Goal: Transaction & Acquisition: Purchase product/service

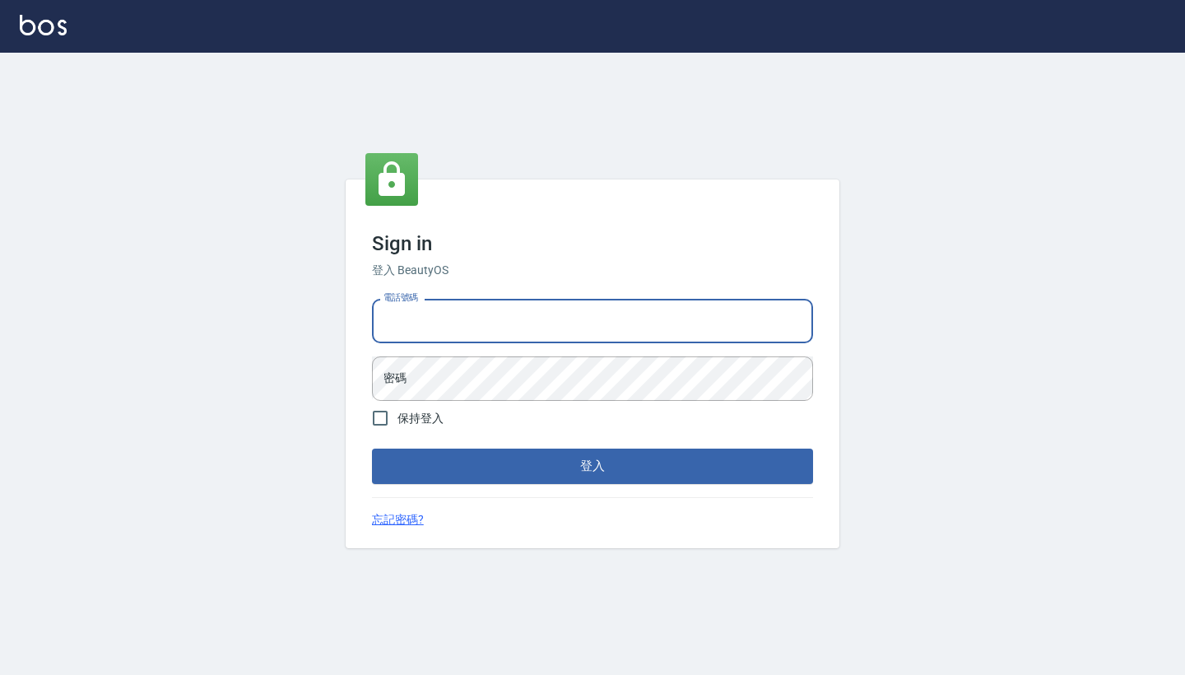
type input "0958513317"
click at [593, 466] on button "登入" at bounding box center [592, 466] width 441 height 35
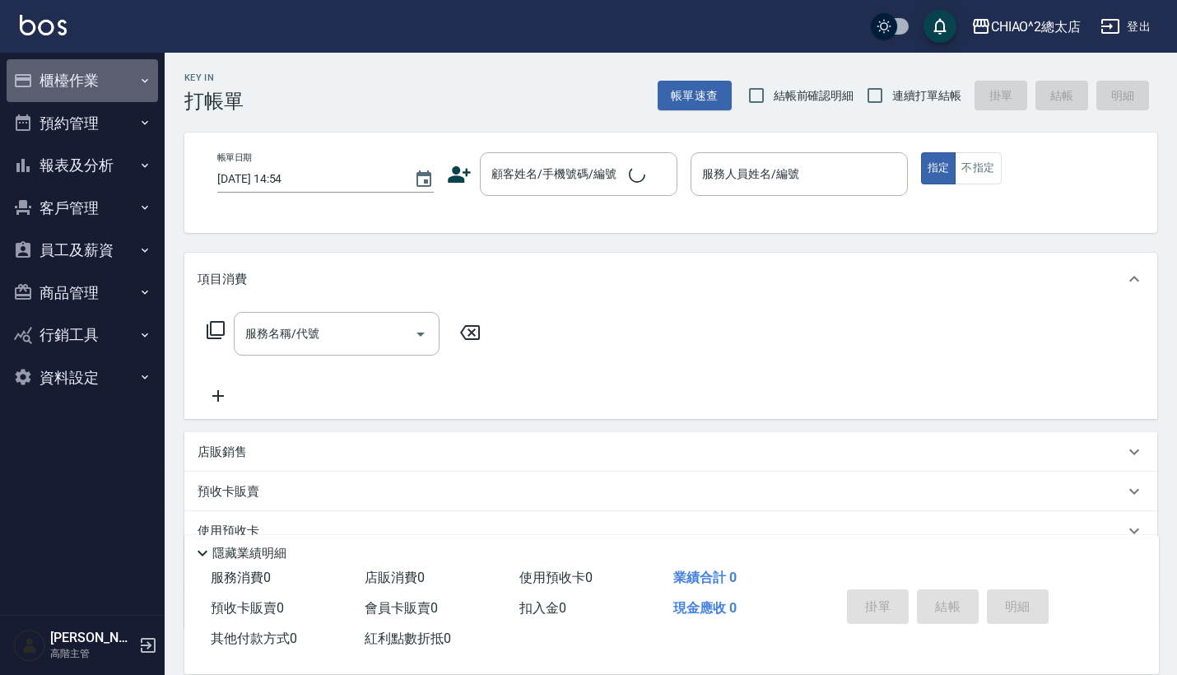
click at [97, 74] on button "櫃檯作業" at bounding box center [82, 80] width 151 height 43
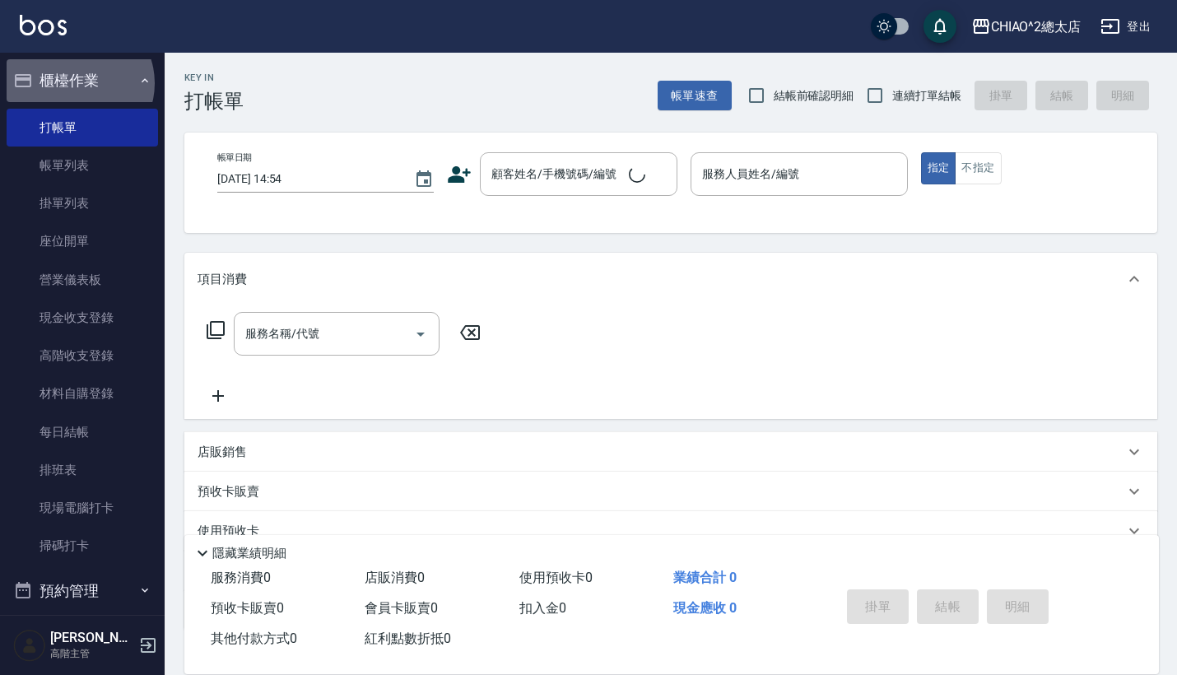
click at [77, 83] on button "櫃檯作業" at bounding box center [82, 80] width 151 height 43
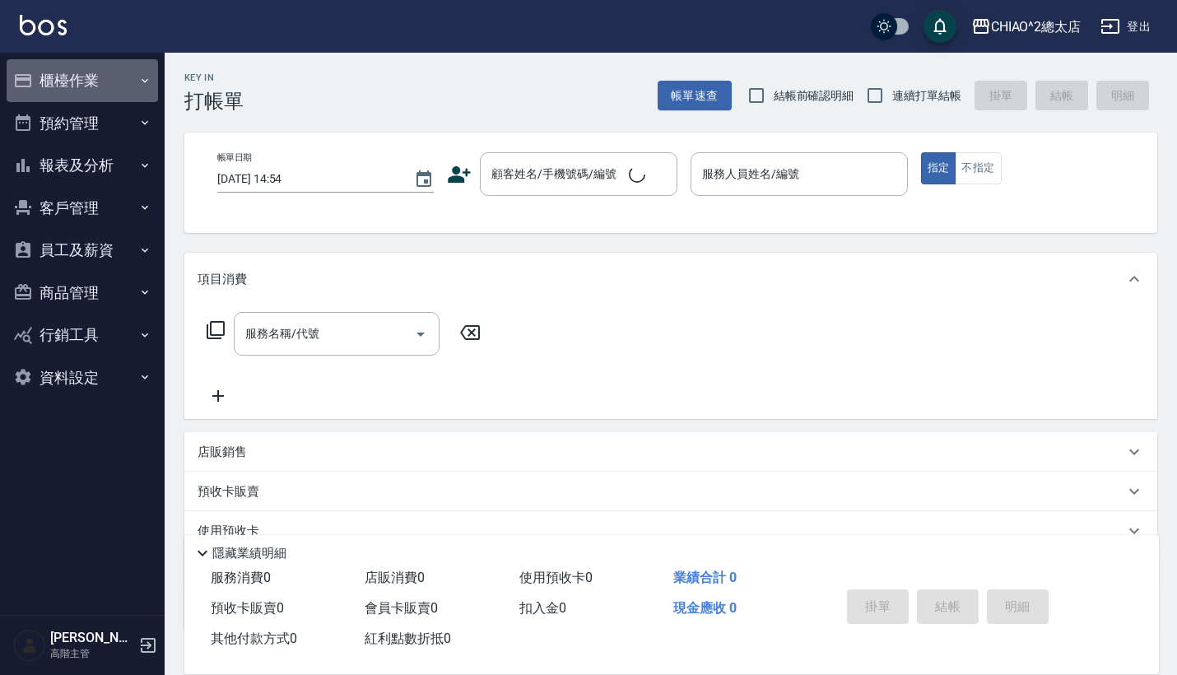
click at [86, 67] on button "櫃檯作業" at bounding box center [82, 80] width 151 height 43
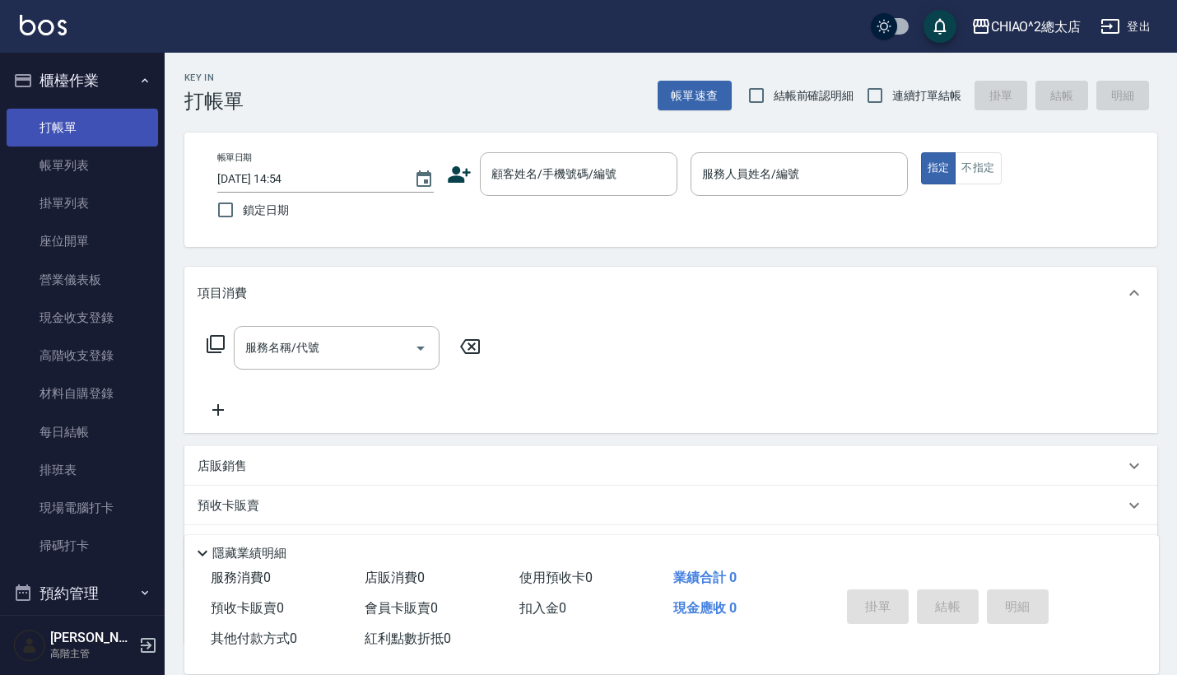
click at [77, 133] on link "打帳單" at bounding box center [82, 128] width 151 height 38
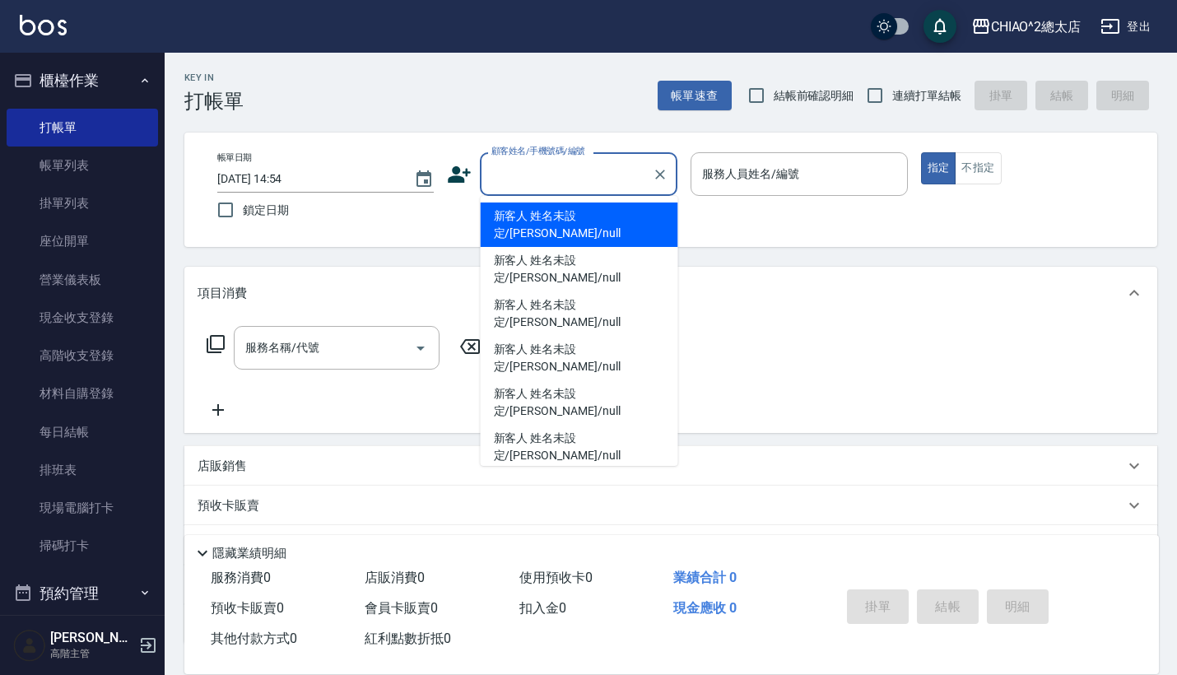
click at [553, 161] on input "顧客姓名/手機號碼/編號" at bounding box center [566, 174] width 158 height 29
type input "j"
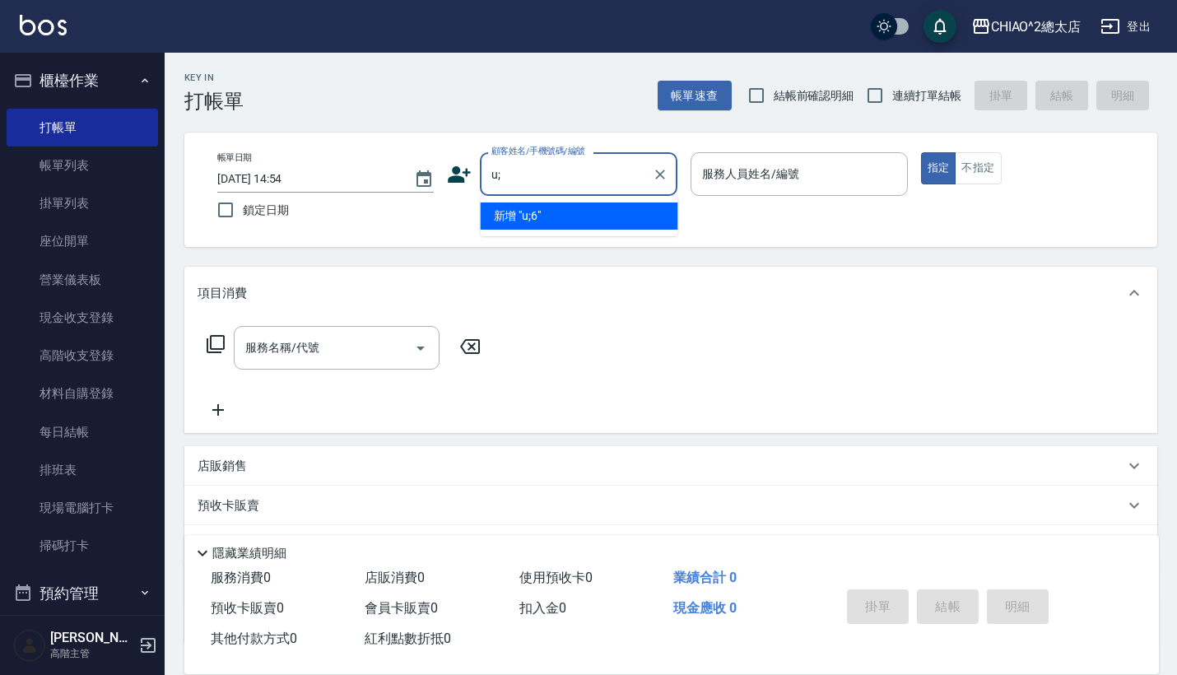
type input "u"
type input "[PERSON_NAME]"
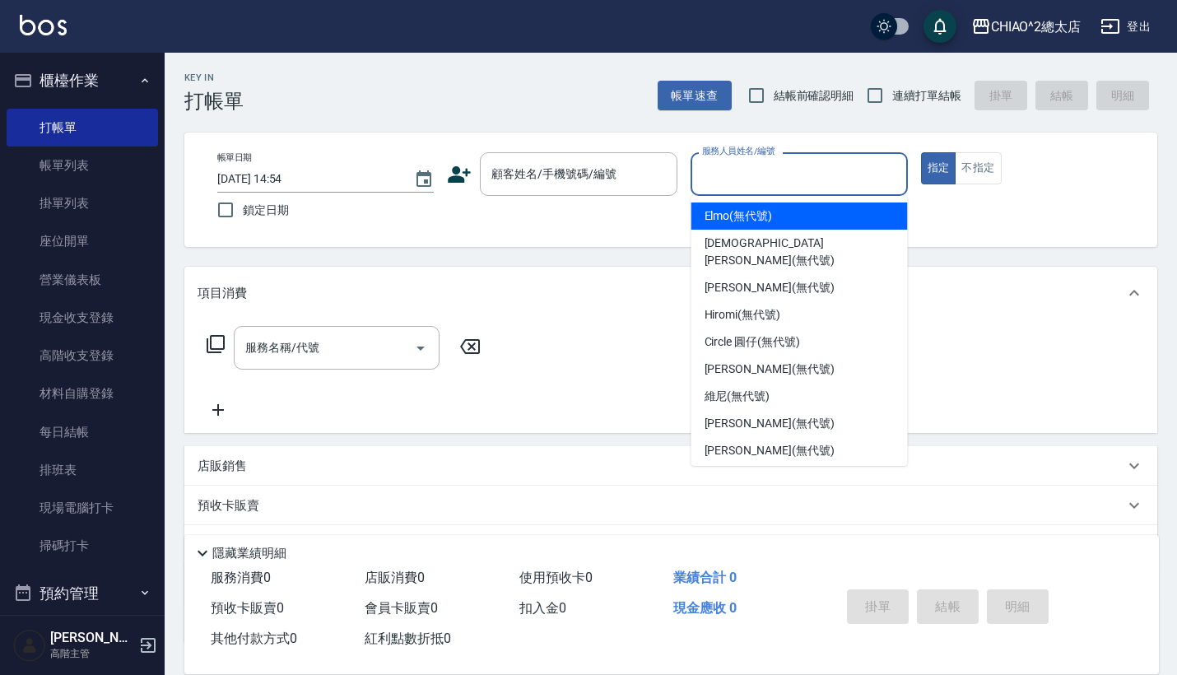
click at [775, 178] on input "服務人員姓名/編號" at bounding box center [799, 174] width 202 height 29
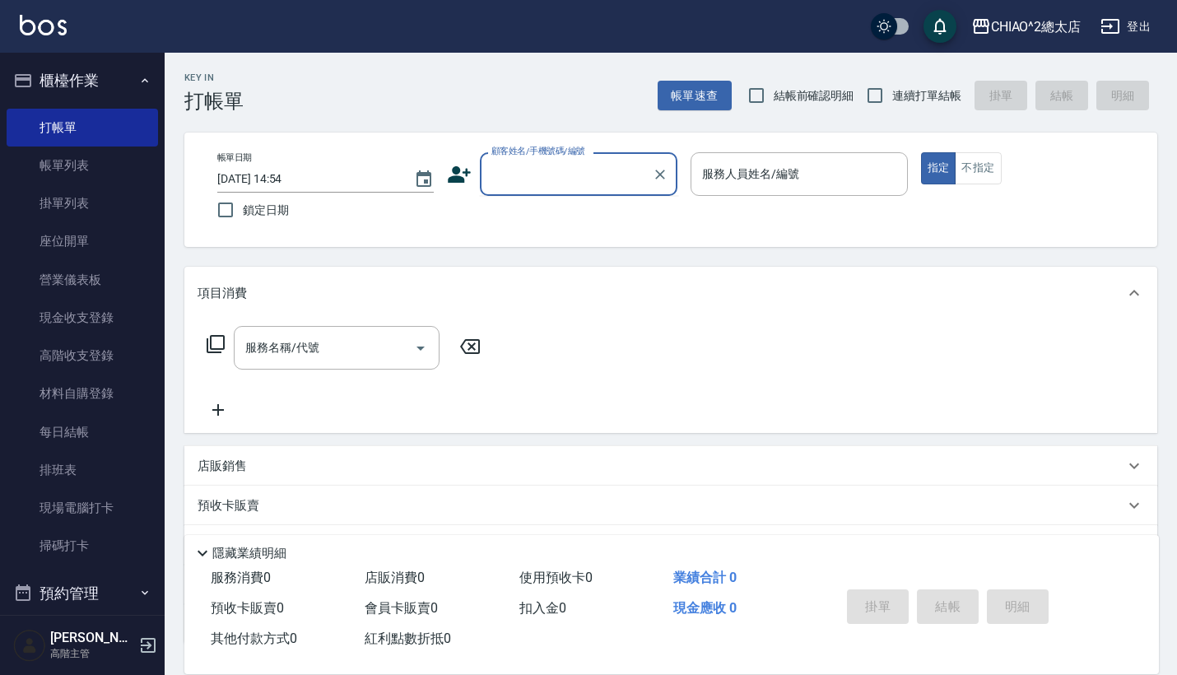
click at [573, 184] on input "顧客姓名/手機號碼/編號" at bounding box center [566, 174] width 158 height 29
type input "[PERSON_NAME]"
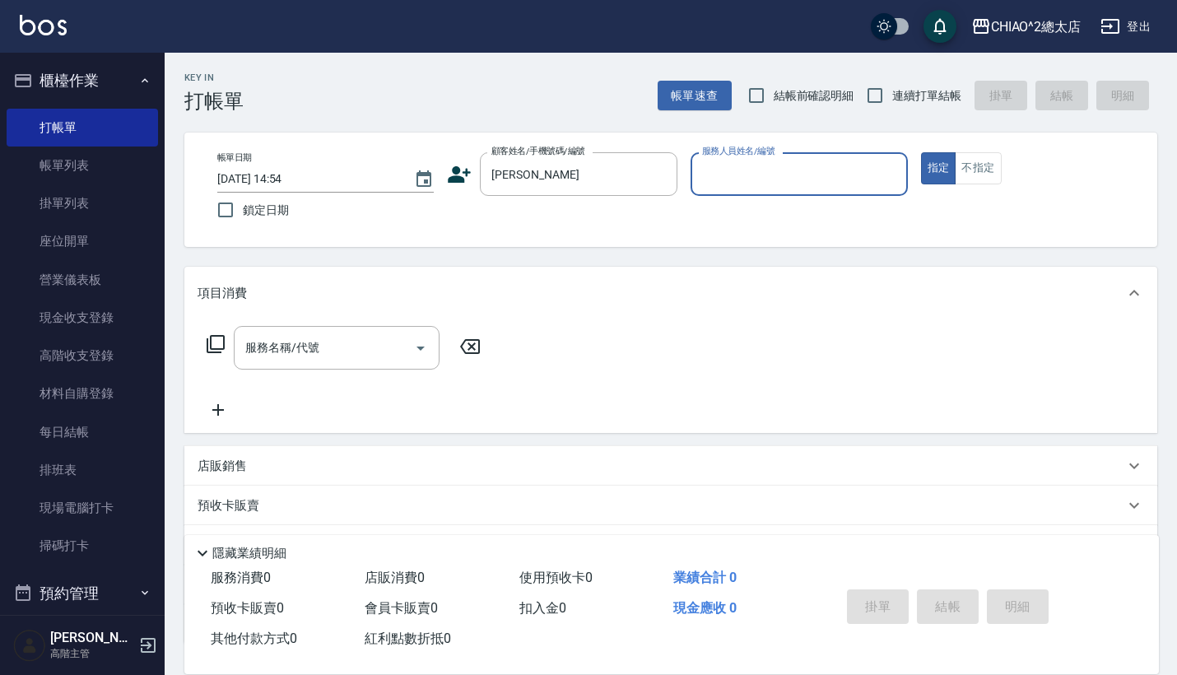
click at [723, 184] on input "服務人員姓名/編號" at bounding box center [799, 174] width 202 height 29
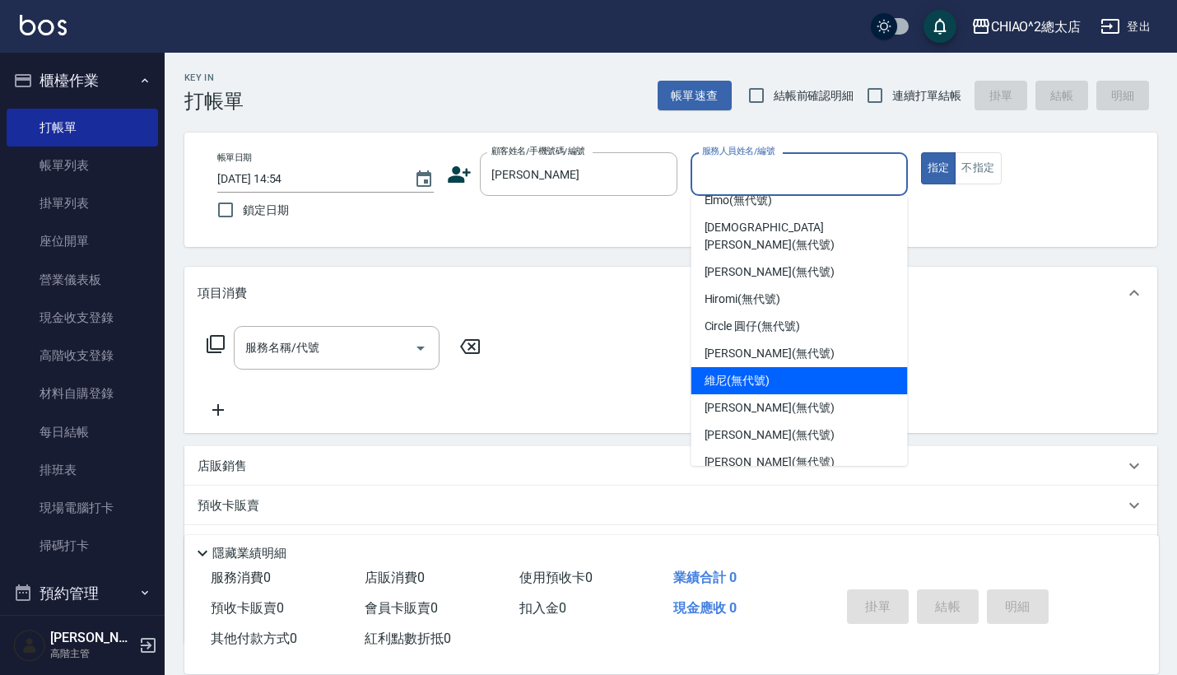
scroll to position [15, 0]
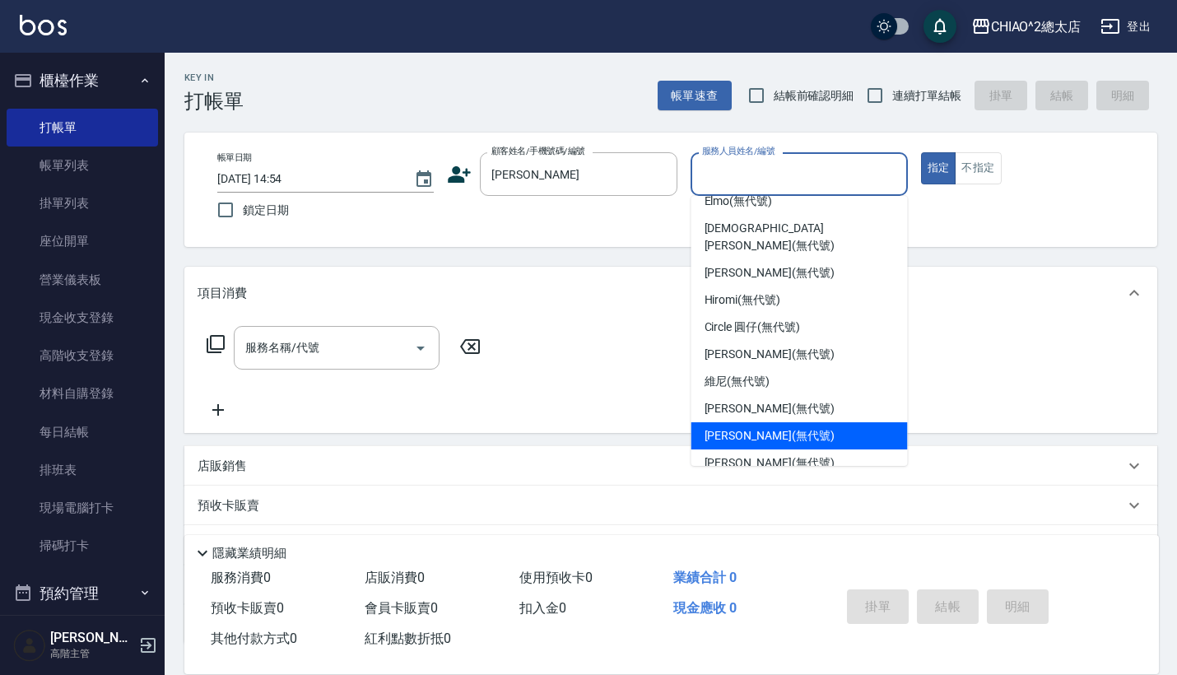
click at [748, 427] on span "[PERSON_NAME] (無代號)" at bounding box center [770, 435] width 130 height 17
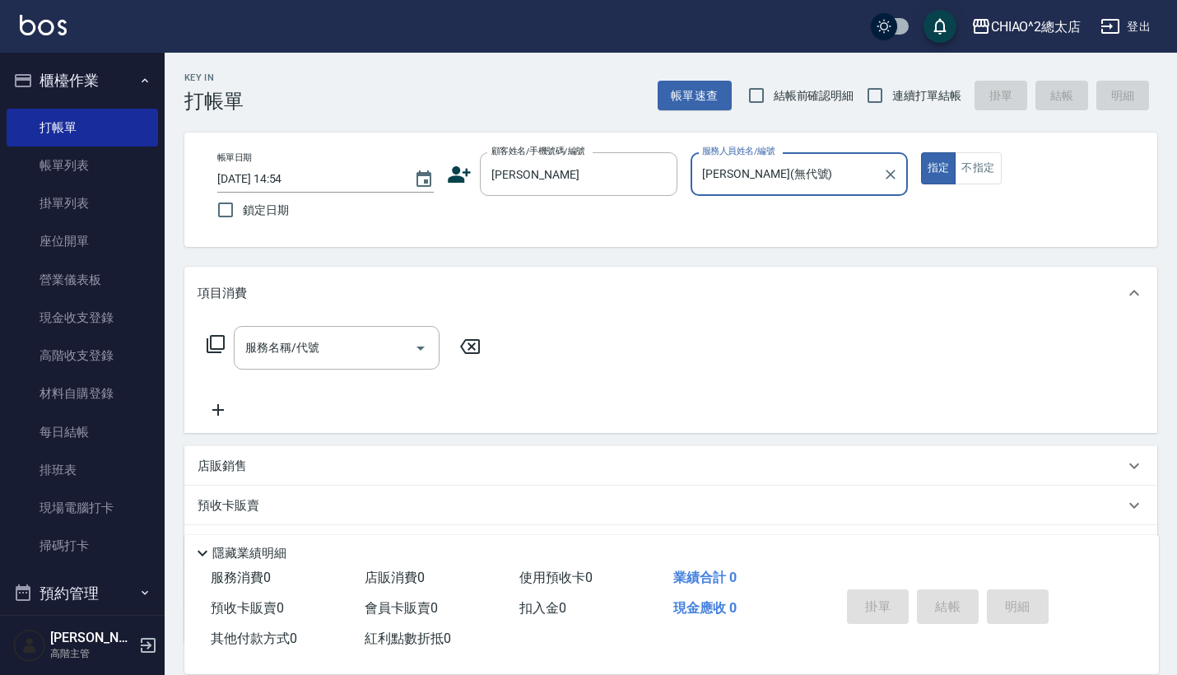
type input "[PERSON_NAME](無代號)"
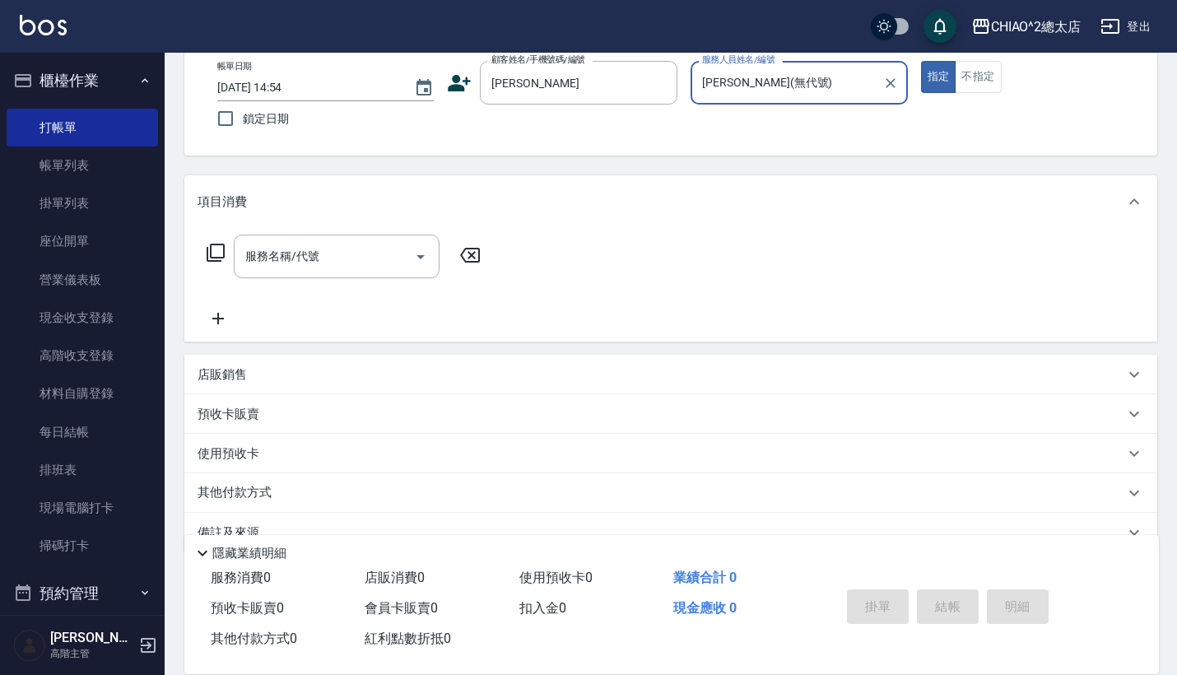
scroll to position [101, 0]
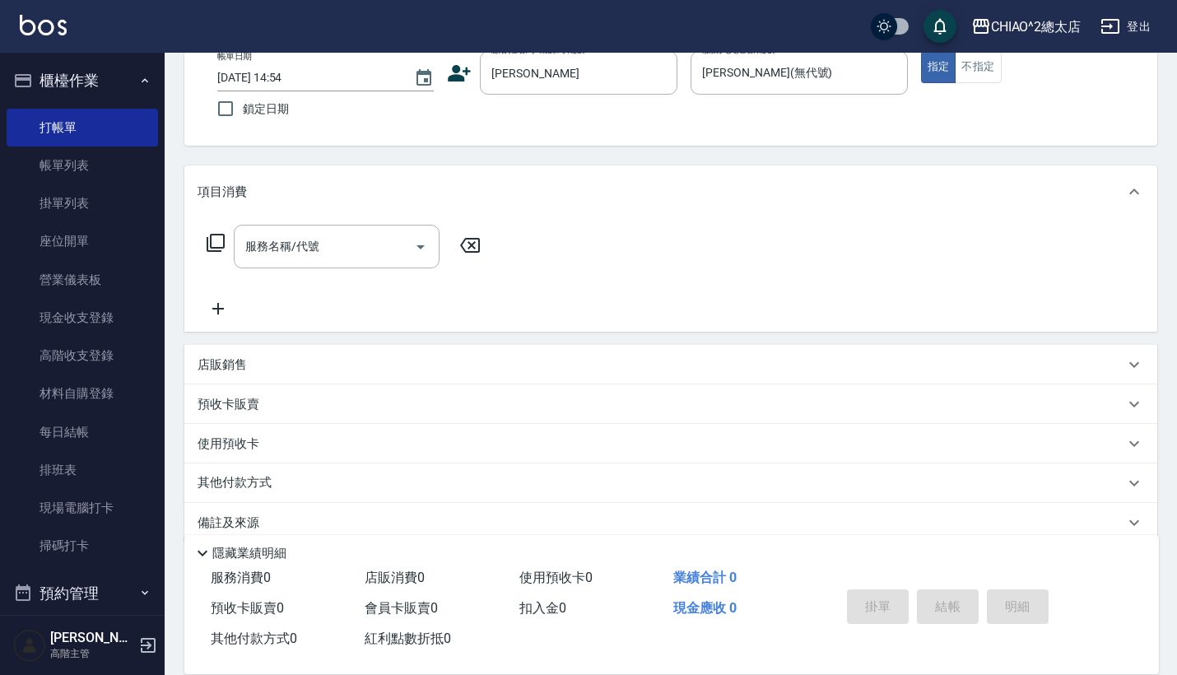
click at [363, 361] on div "店販銷售" at bounding box center [661, 364] width 927 height 17
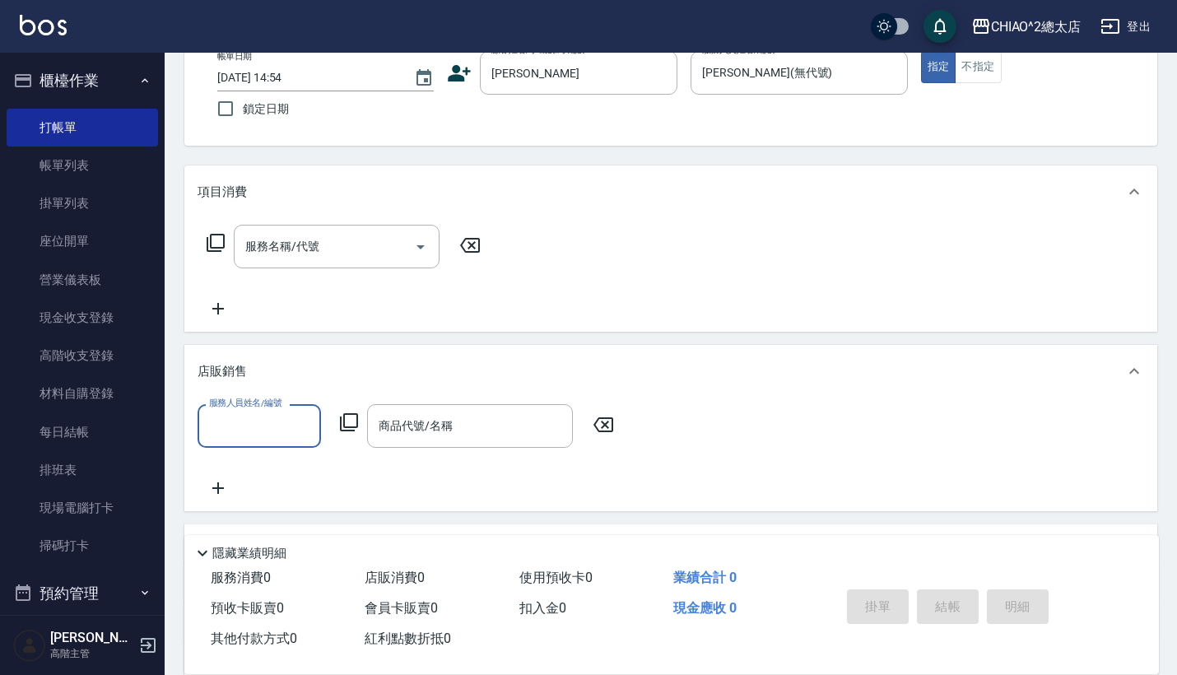
scroll to position [0, 0]
click at [267, 436] on input "服務人員姓名/編號" at bounding box center [259, 426] width 109 height 29
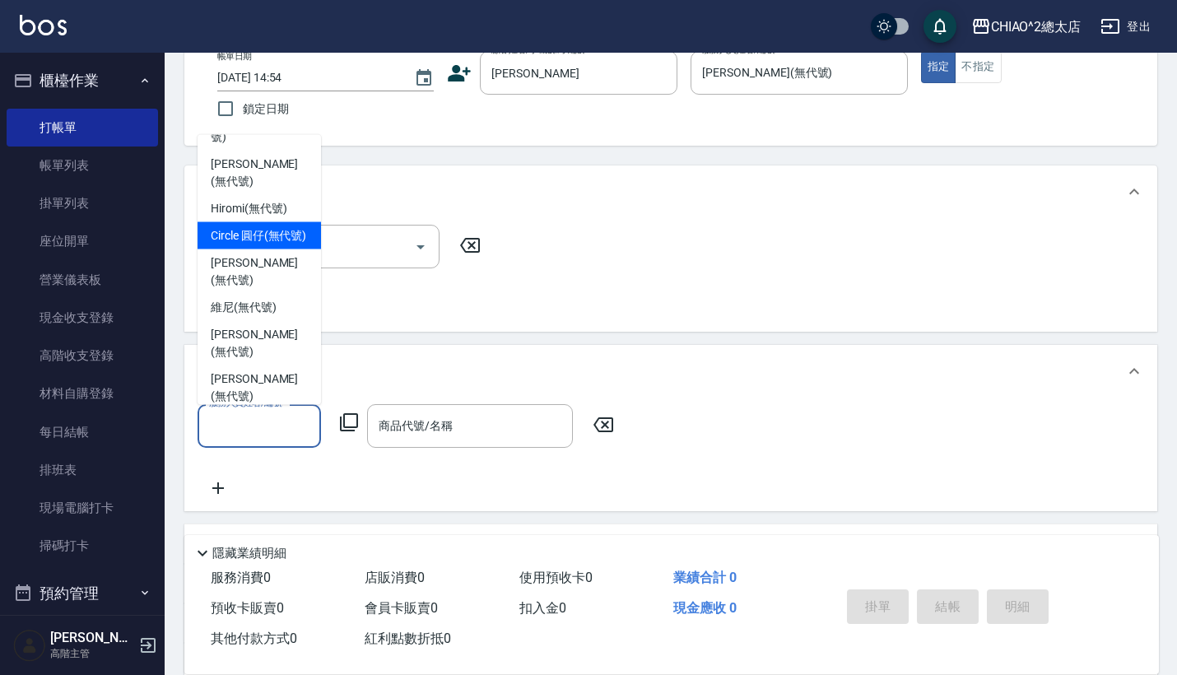
scroll to position [81, 0]
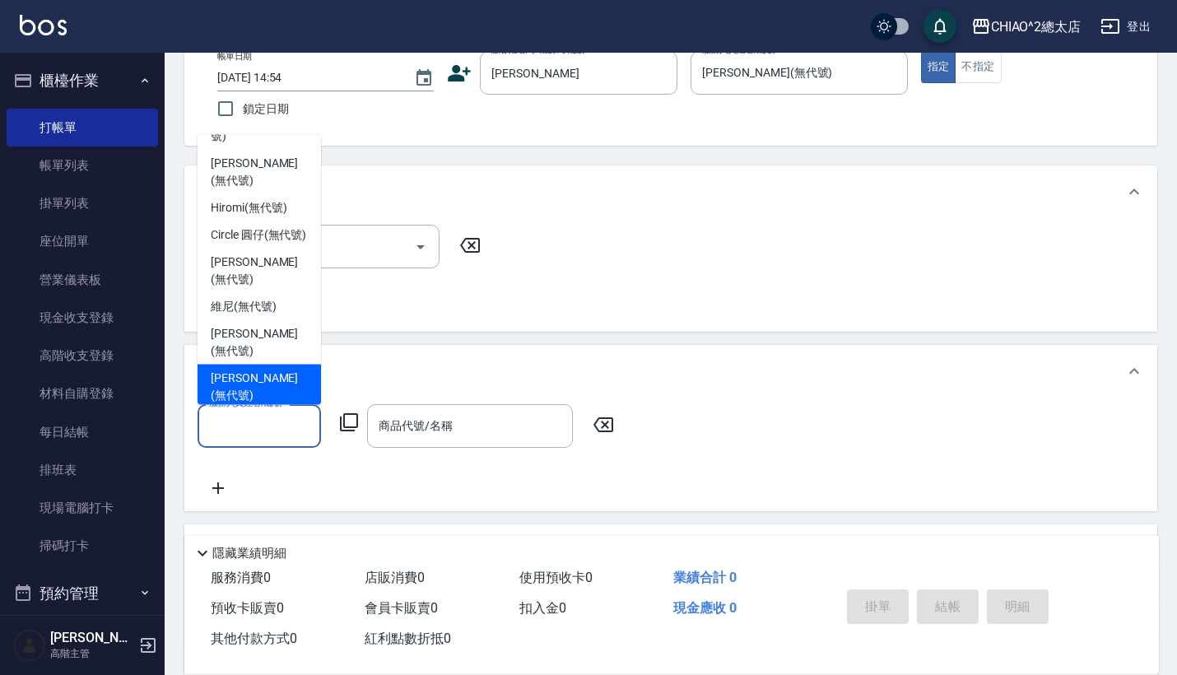
click at [245, 370] on span "[PERSON_NAME] (無代號)" at bounding box center [259, 387] width 97 height 35
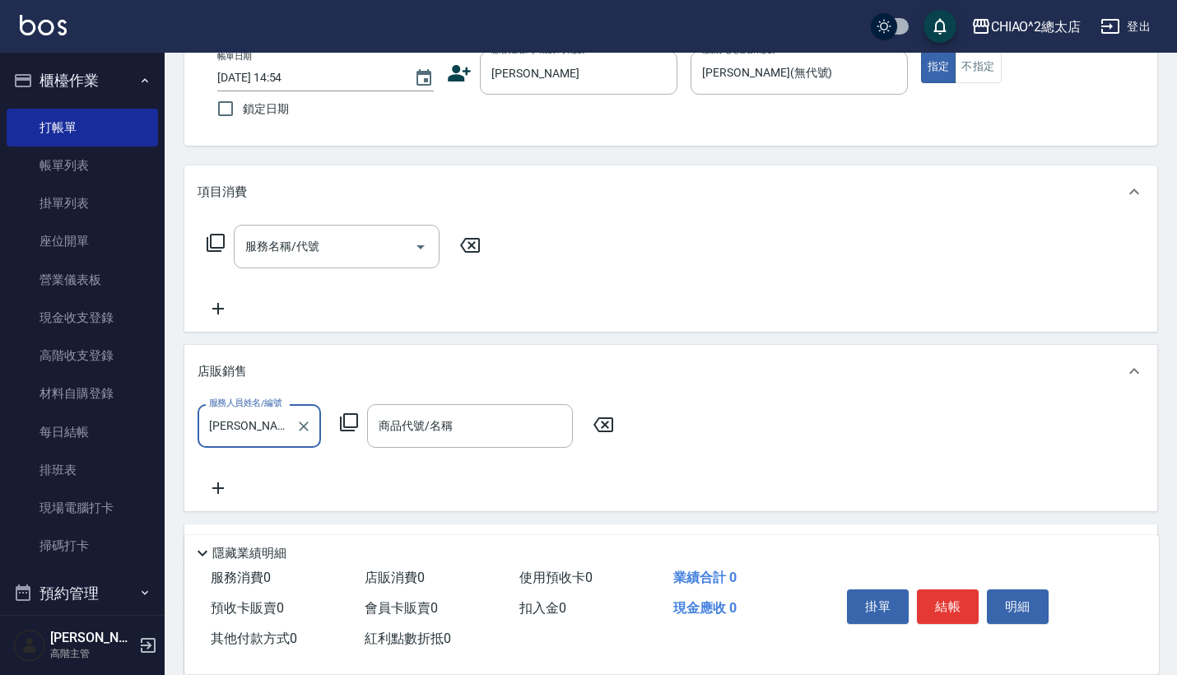
type input "[PERSON_NAME](無代號)"
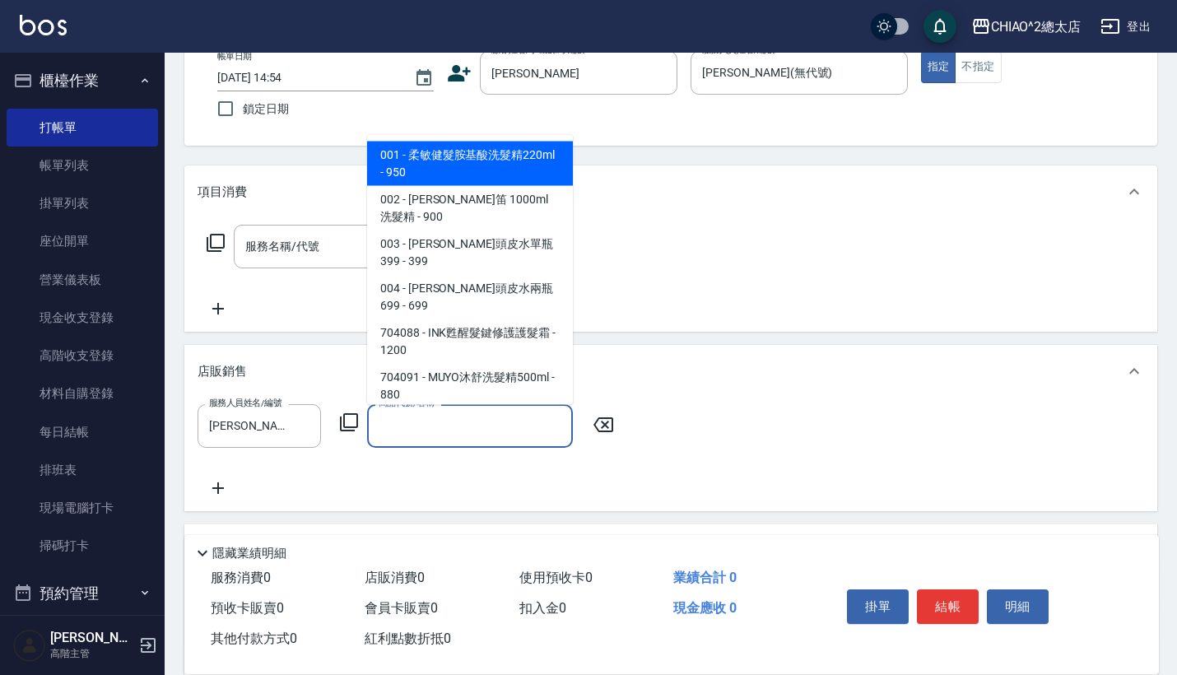
click at [426, 435] on input "商品代號/名稱" at bounding box center [470, 426] width 191 height 29
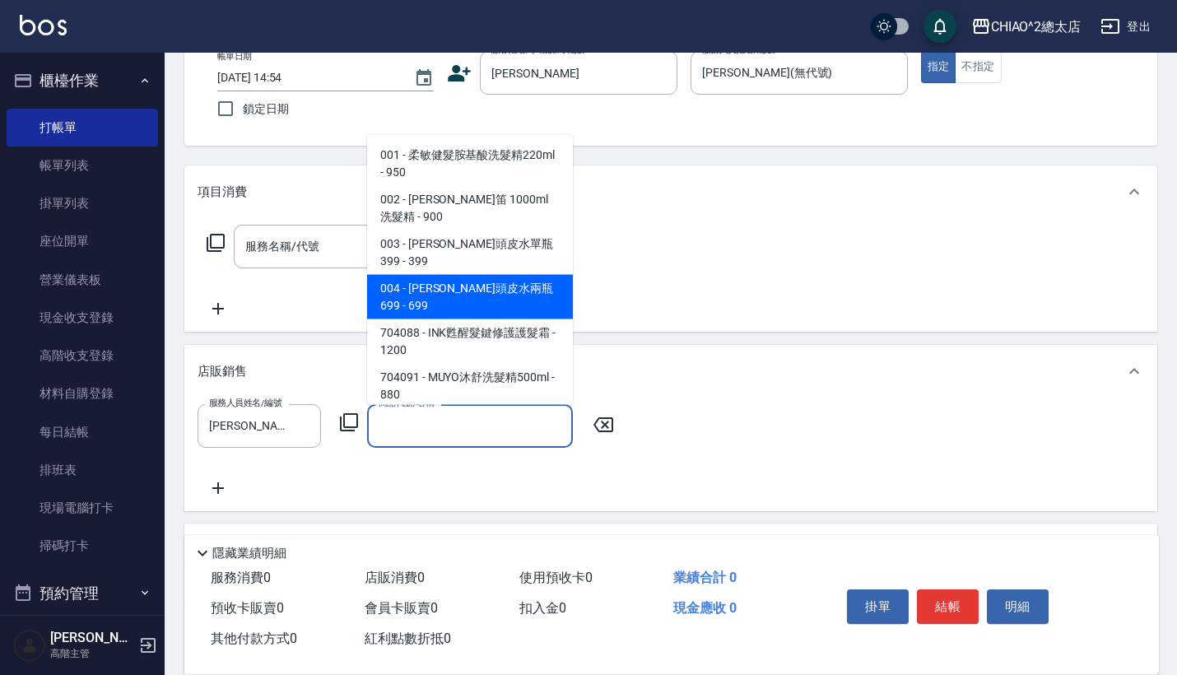
click at [461, 277] on span "004 - [PERSON_NAME]頭皮水兩瓶699 - 699" at bounding box center [470, 297] width 206 height 44
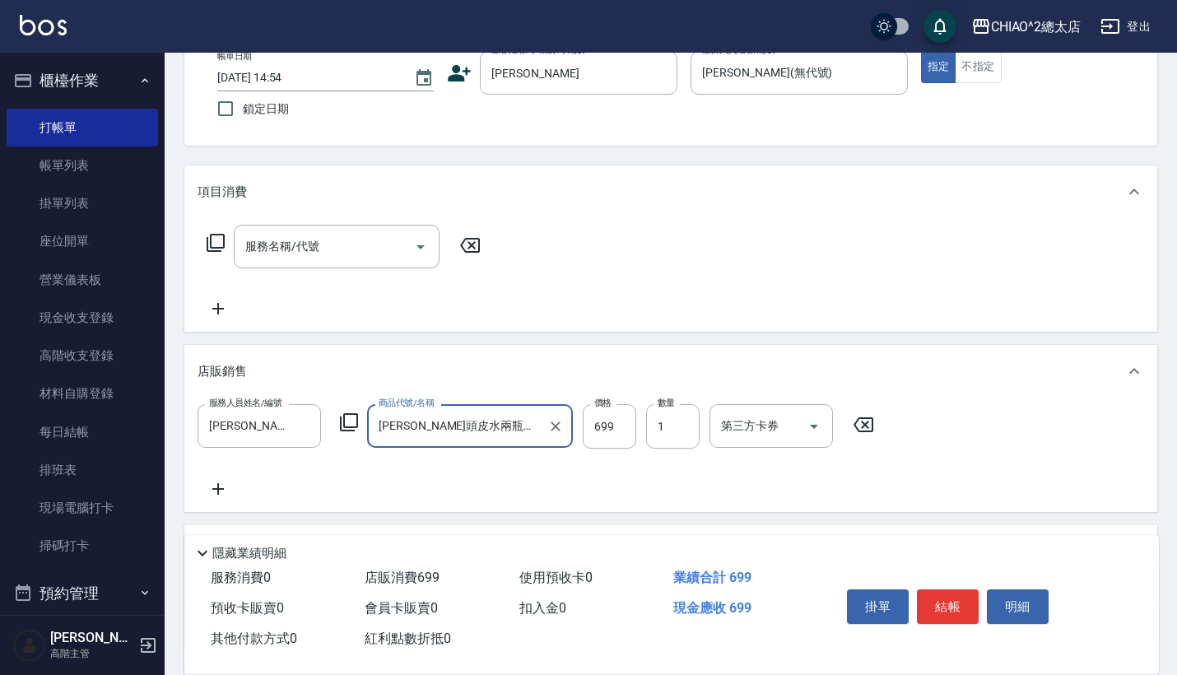
type input "[PERSON_NAME]頭皮水兩瓶699"
click at [668, 435] on input "1" at bounding box center [673, 426] width 54 height 44
type input "2"
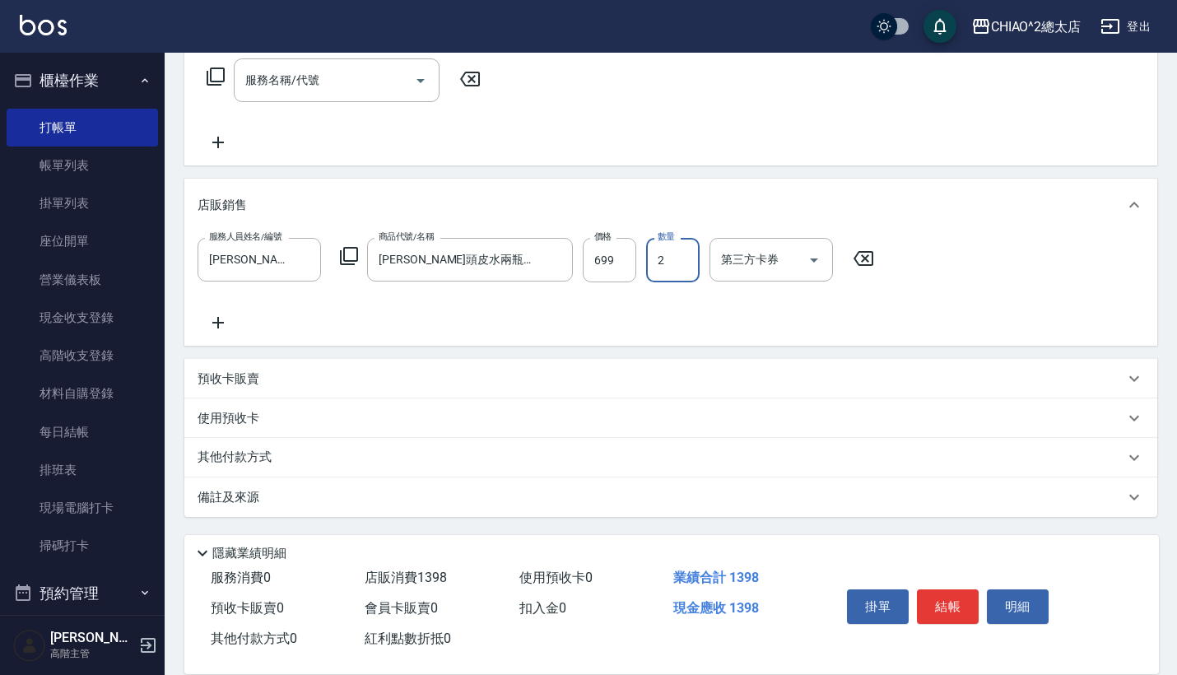
scroll to position [268, 0]
click at [548, 471] on div "其他付款方式" at bounding box center [670, 458] width 973 height 40
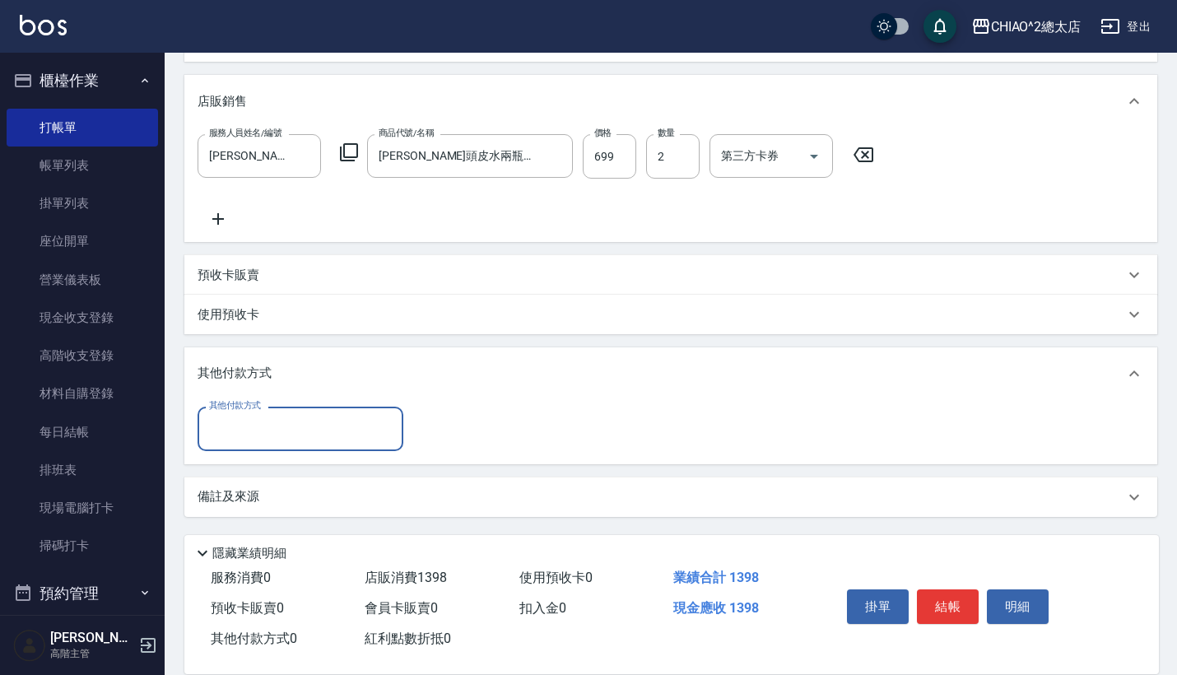
scroll to position [371, 0]
click at [361, 425] on input "其他付款方式" at bounding box center [300, 428] width 191 height 29
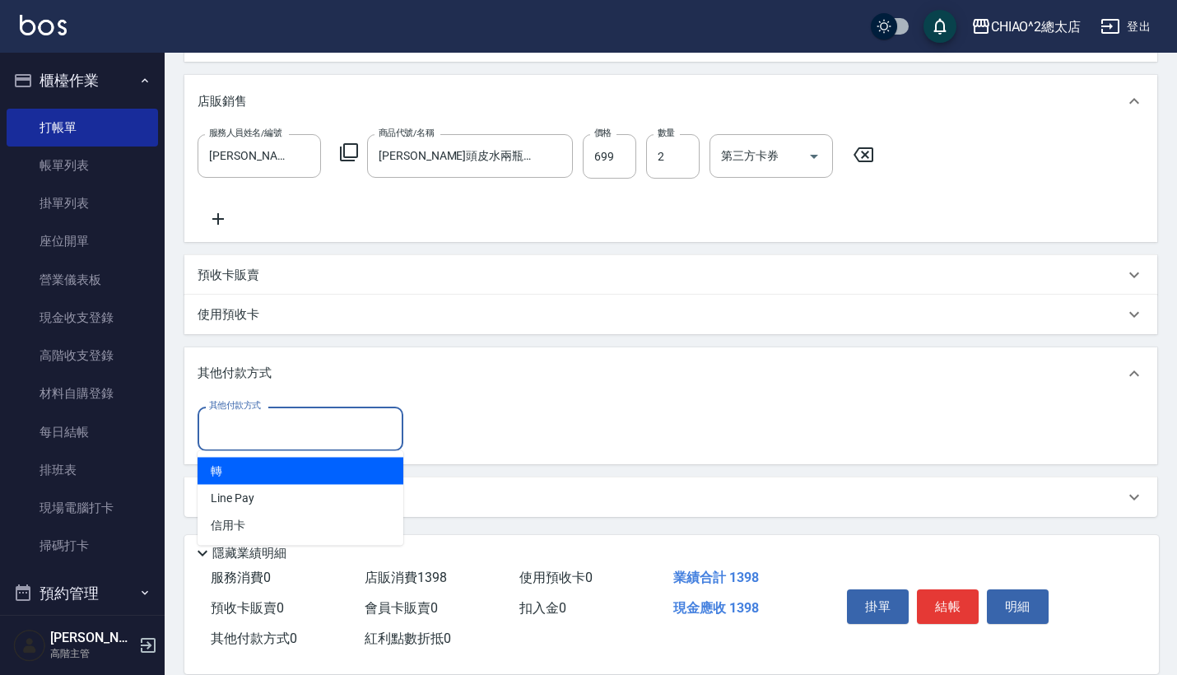
click at [330, 475] on span "轉" at bounding box center [301, 471] width 206 height 27
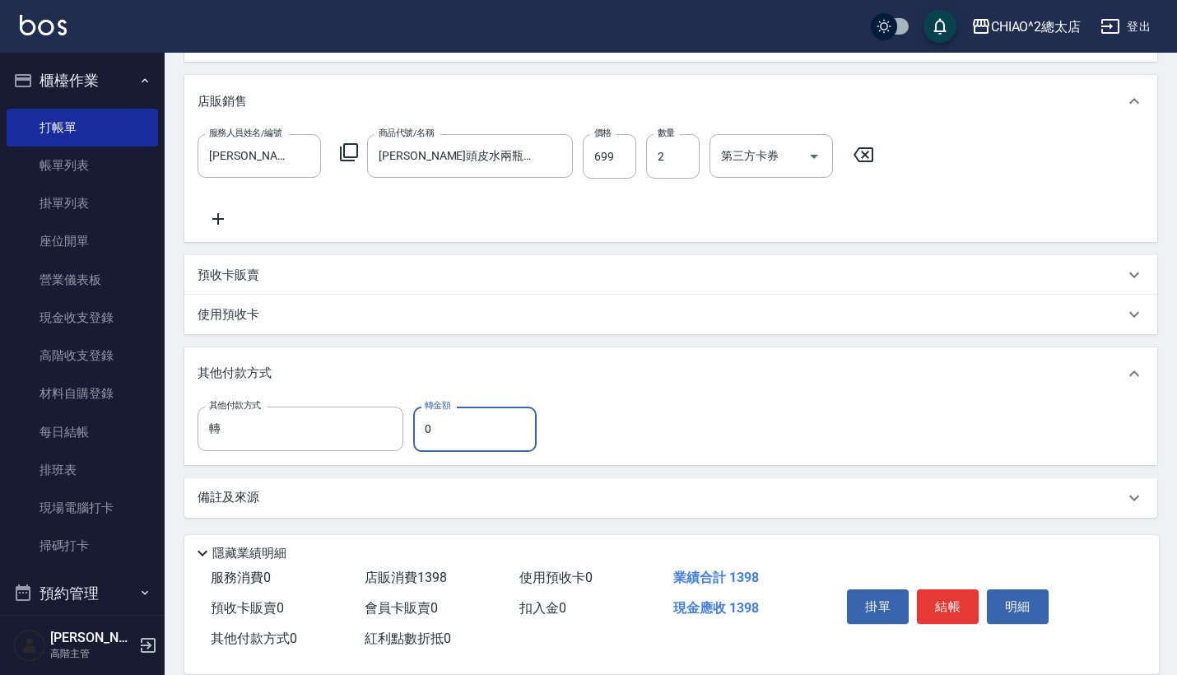
type input "轉"
click at [472, 425] on input "0" at bounding box center [474, 429] width 123 height 44
type input "1398"
click at [938, 598] on button "結帳" at bounding box center [948, 606] width 62 height 35
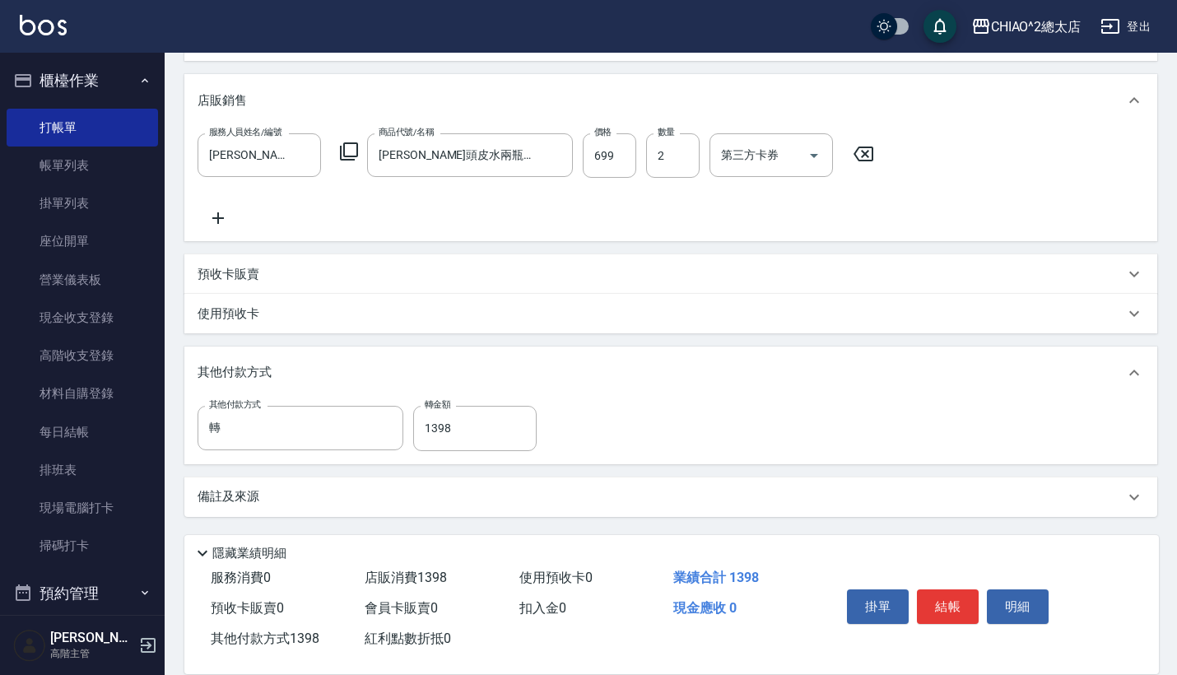
scroll to position [372, 0]
click at [618, 158] on input "699" at bounding box center [610, 155] width 54 height 44
type input "69"
type input "0"
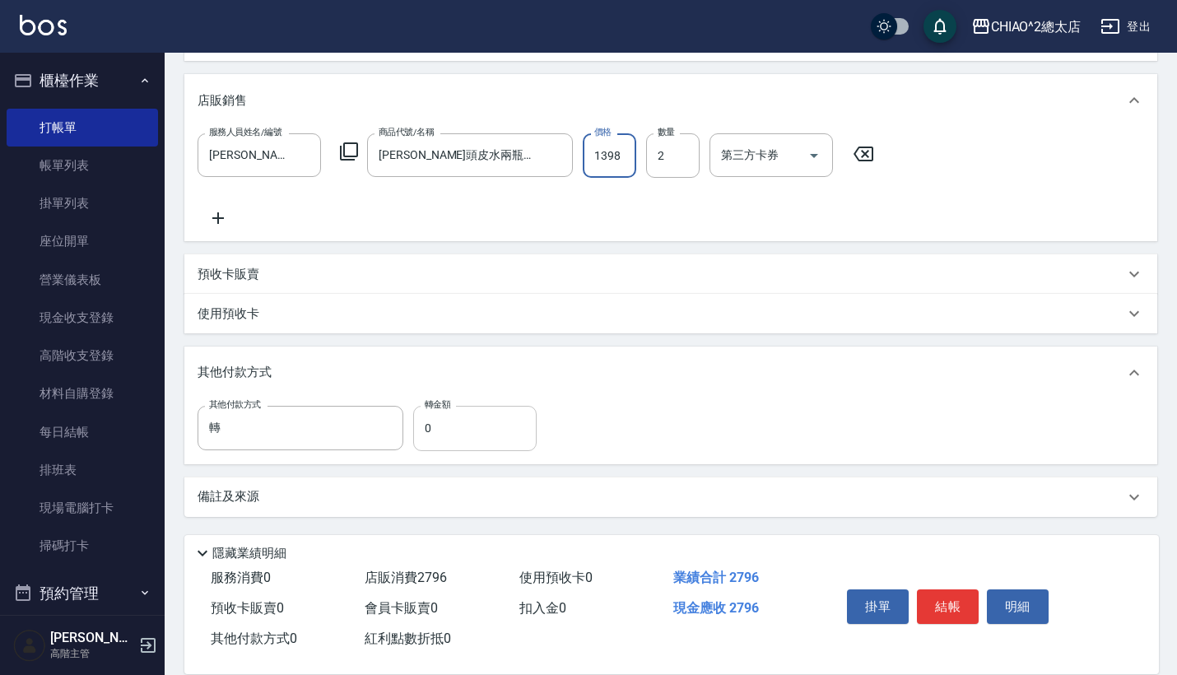
type input "1398"
click at [460, 421] on input "0" at bounding box center [474, 428] width 123 height 44
type input "1398"
click at [954, 603] on button "結帳" at bounding box center [948, 606] width 62 height 35
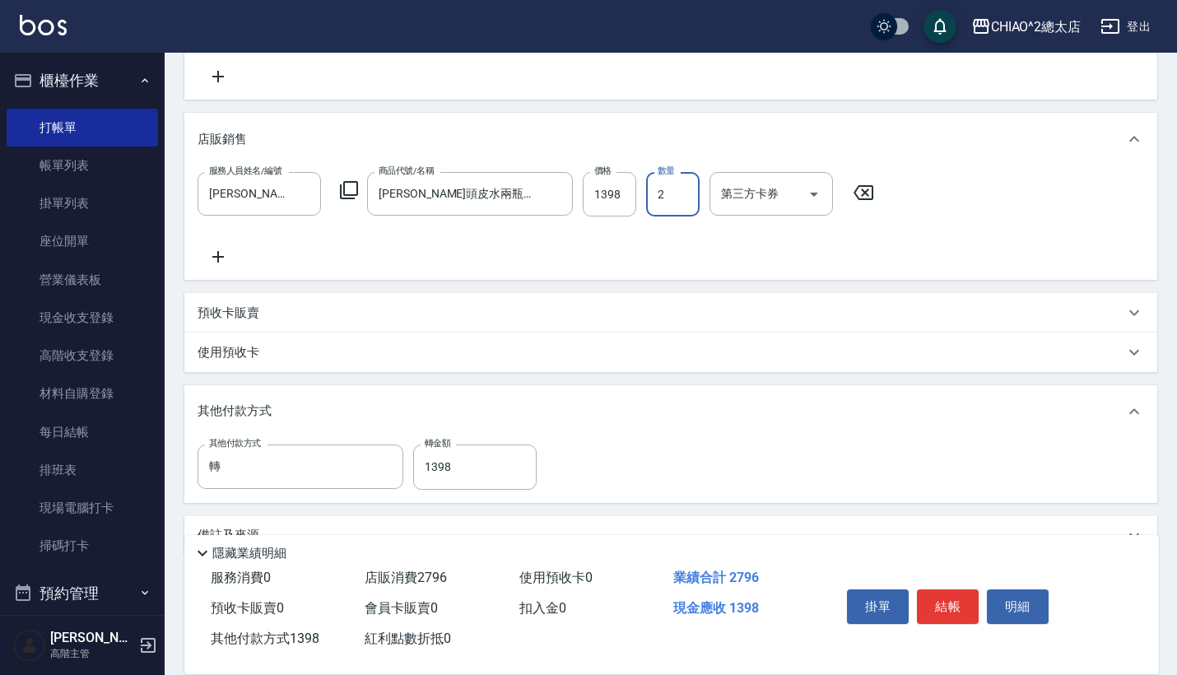
click at [689, 191] on input "2" at bounding box center [673, 194] width 54 height 44
click at [617, 191] on input "1398" at bounding box center [610, 194] width 54 height 44
click at [684, 202] on input "2" at bounding box center [673, 194] width 54 height 44
click at [614, 196] on input "1398" at bounding box center [610, 194] width 54 height 44
click at [620, 198] on input "1398" at bounding box center [610, 194] width 54 height 44
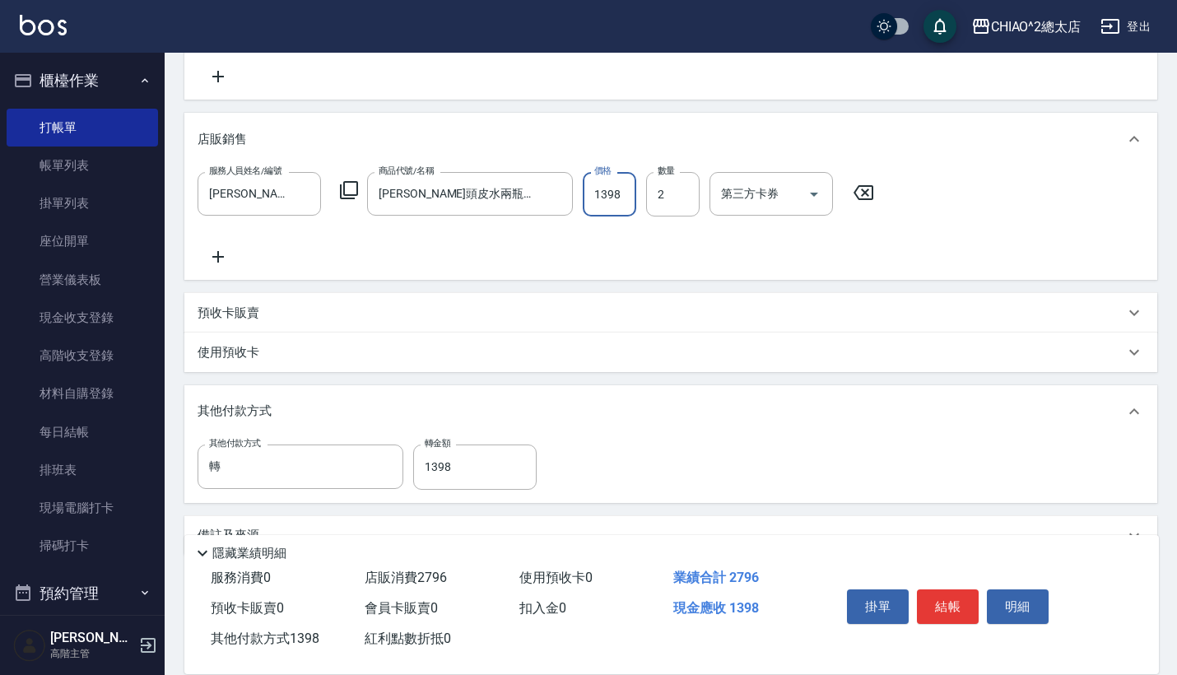
type input "139"
type input "0"
type input "699"
click at [486, 455] on input "0" at bounding box center [474, 466] width 123 height 44
click at [948, 603] on button "結帳" at bounding box center [948, 606] width 62 height 35
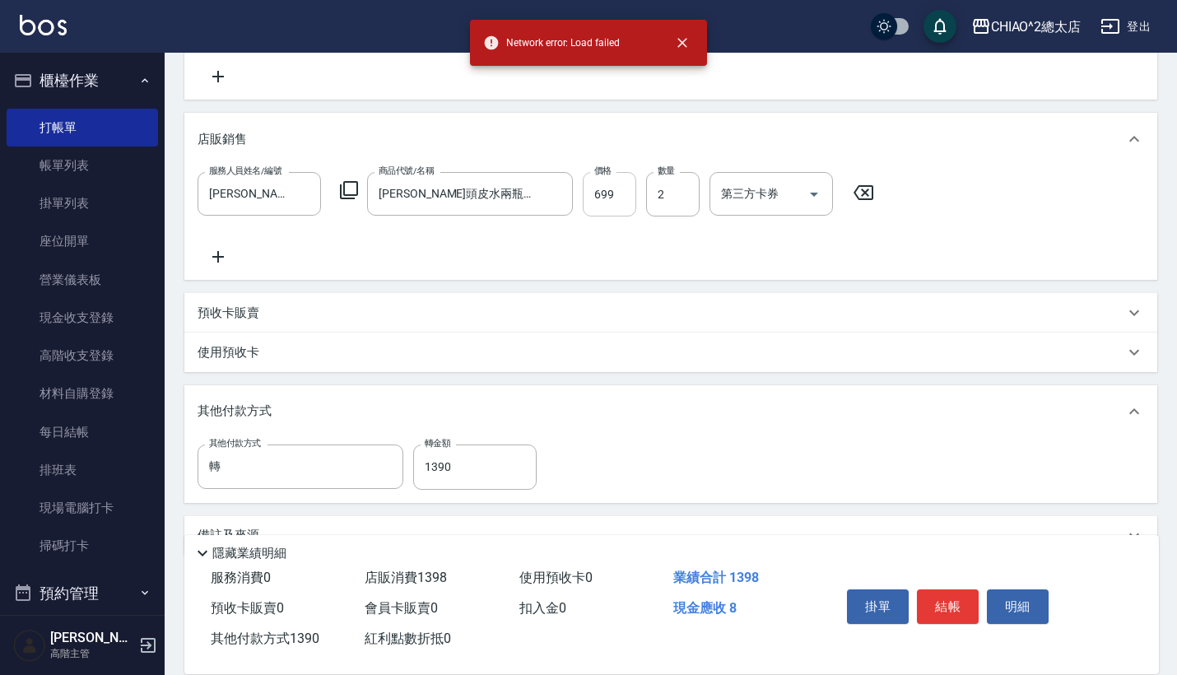
click at [610, 205] on input "699" at bounding box center [610, 194] width 54 height 44
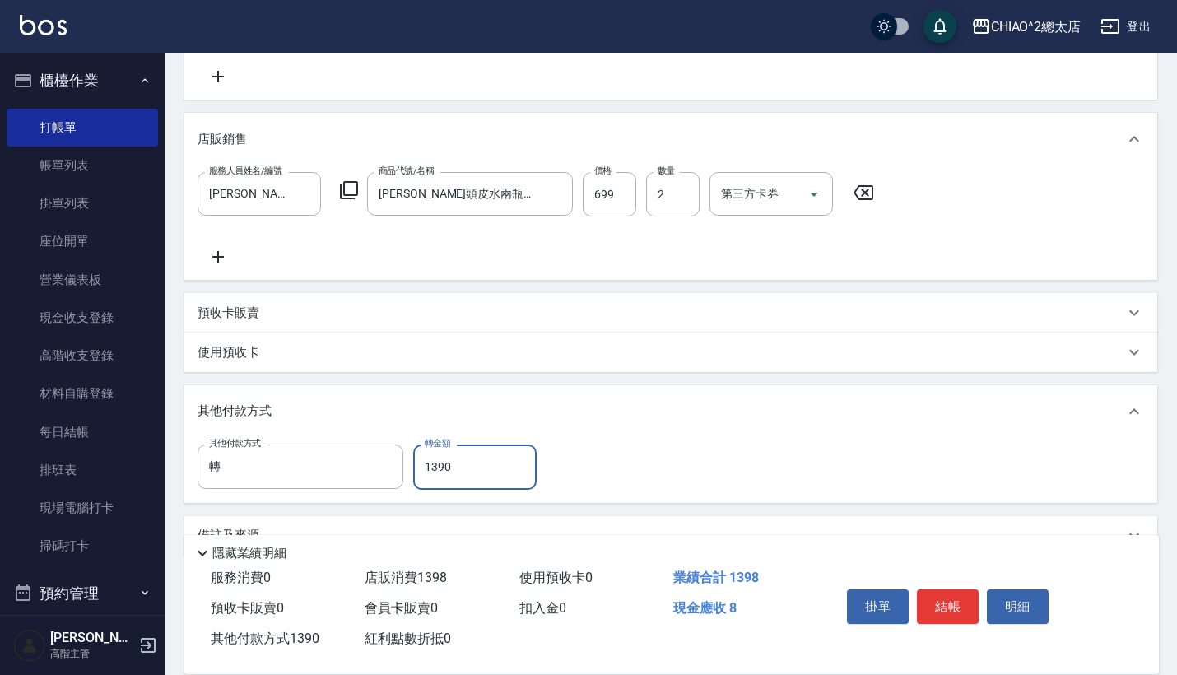
click at [472, 458] on input "1390" at bounding box center [474, 466] width 123 height 44
type input "1398"
click at [968, 595] on button "結帳" at bounding box center [948, 606] width 62 height 35
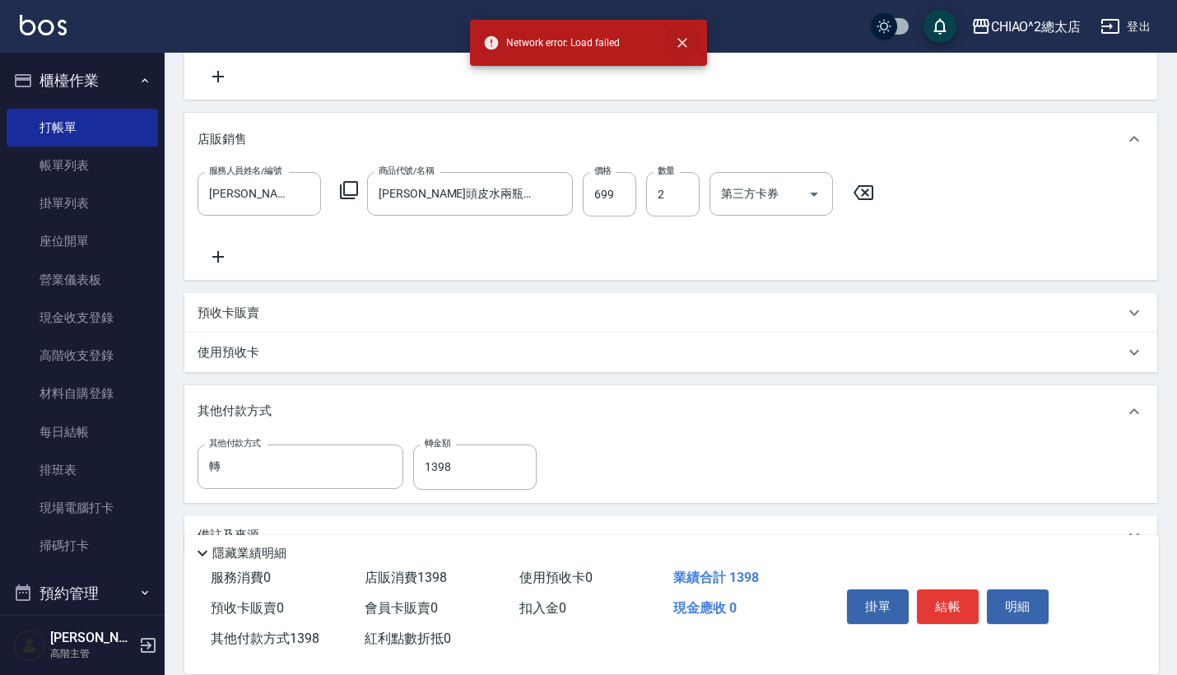
click at [680, 38] on icon "close" at bounding box center [682, 43] width 16 height 16
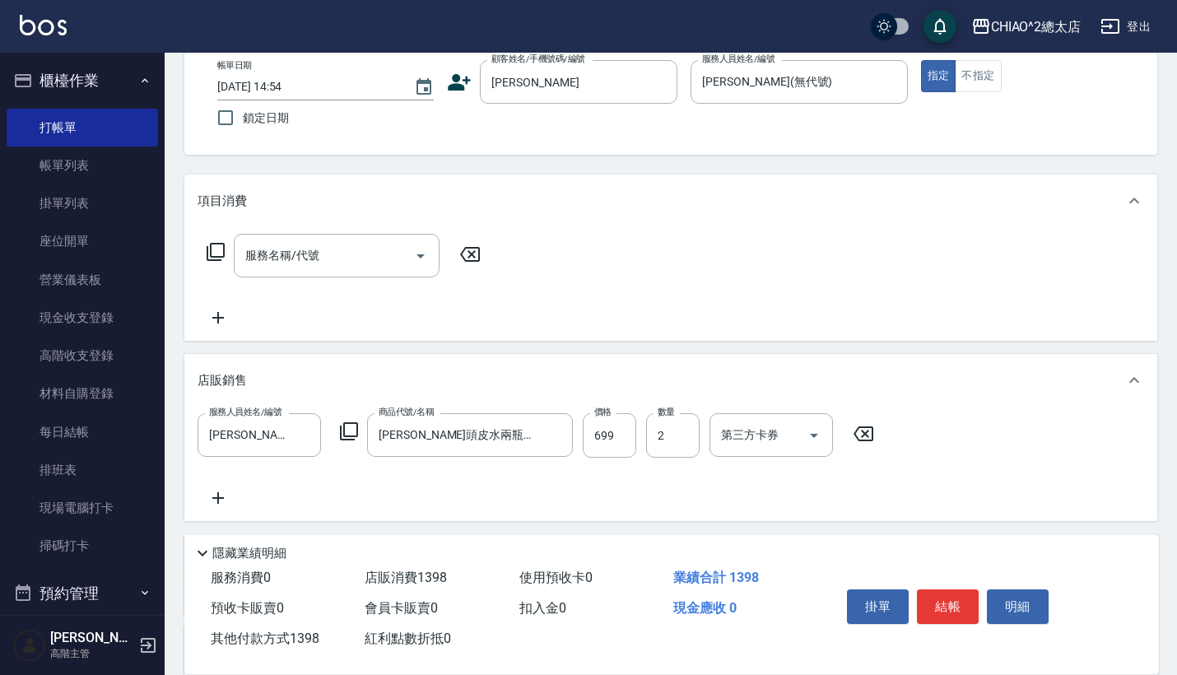
scroll to position [86, 0]
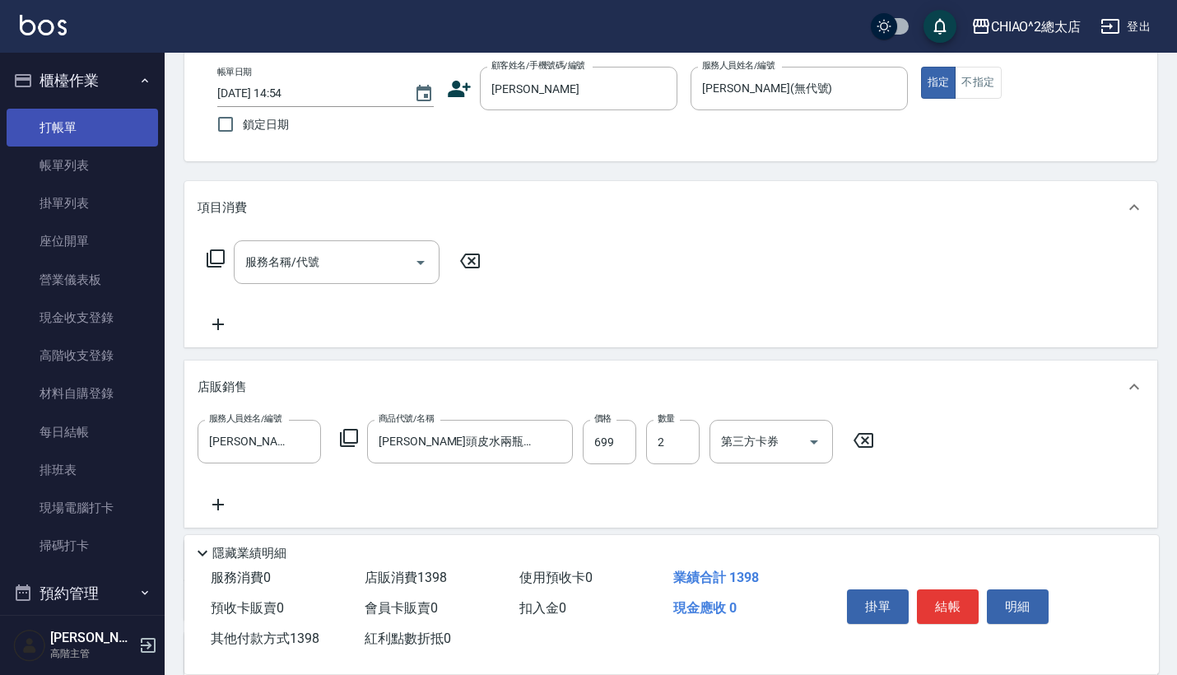
click at [92, 134] on link "打帳單" at bounding box center [82, 128] width 151 height 38
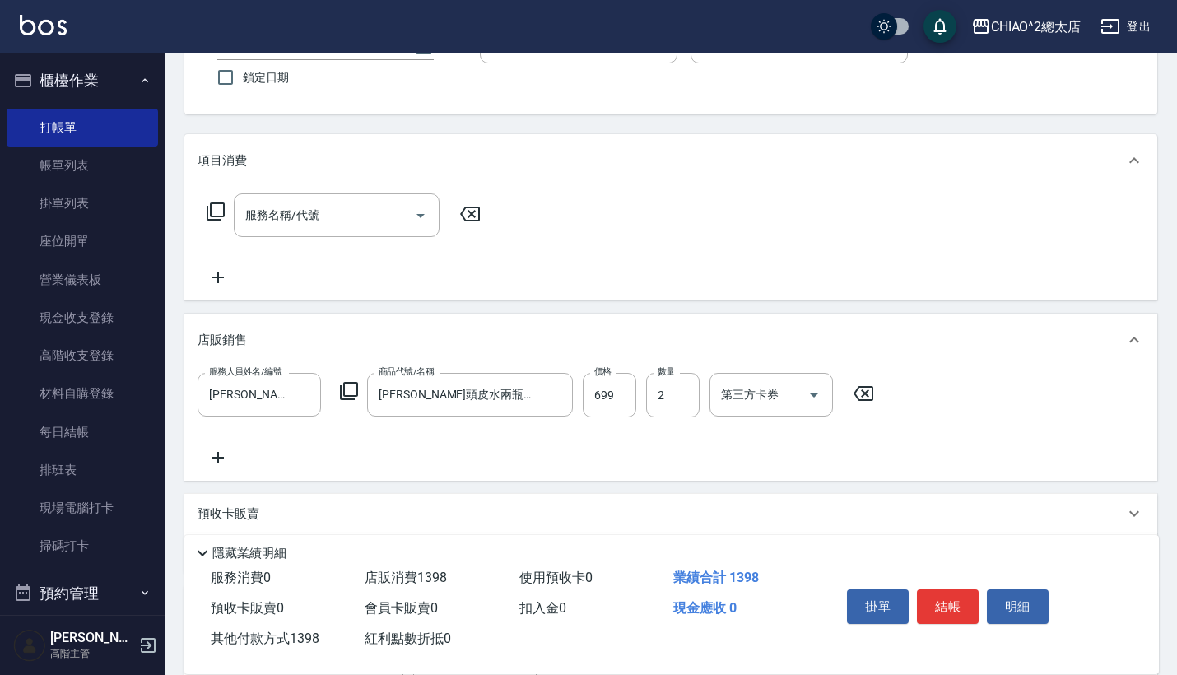
scroll to position [137, 0]
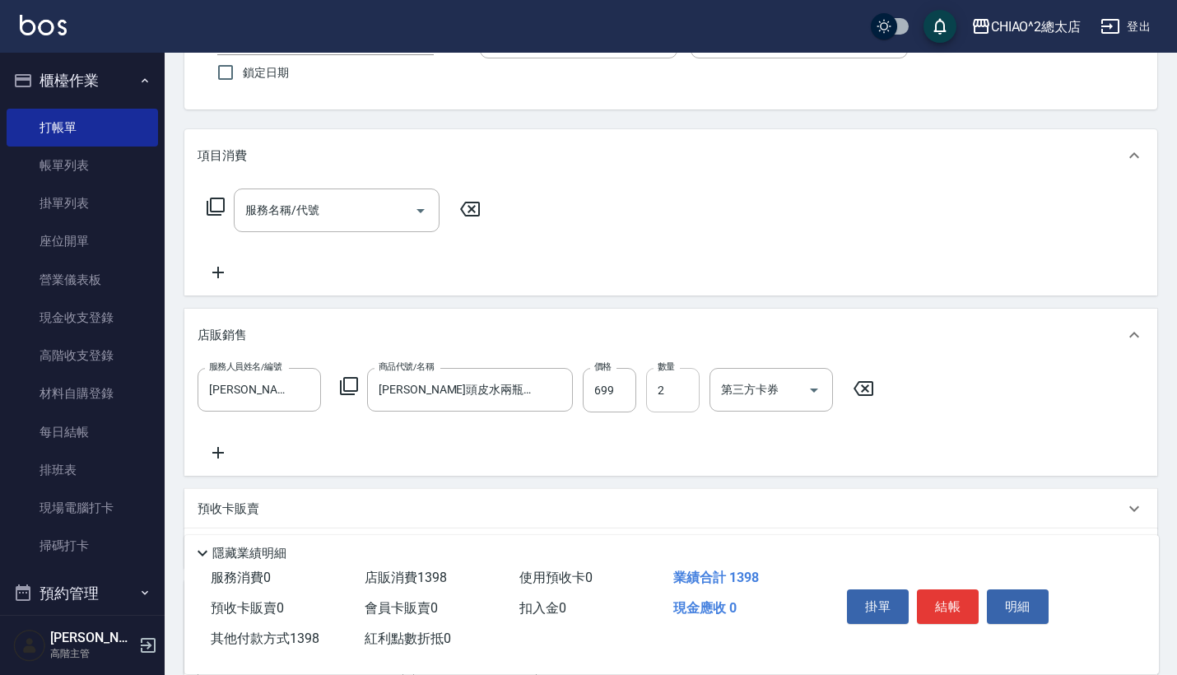
click at [678, 396] on input "2" at bounding box center [673, 390] width 54 height 44
type input "0"
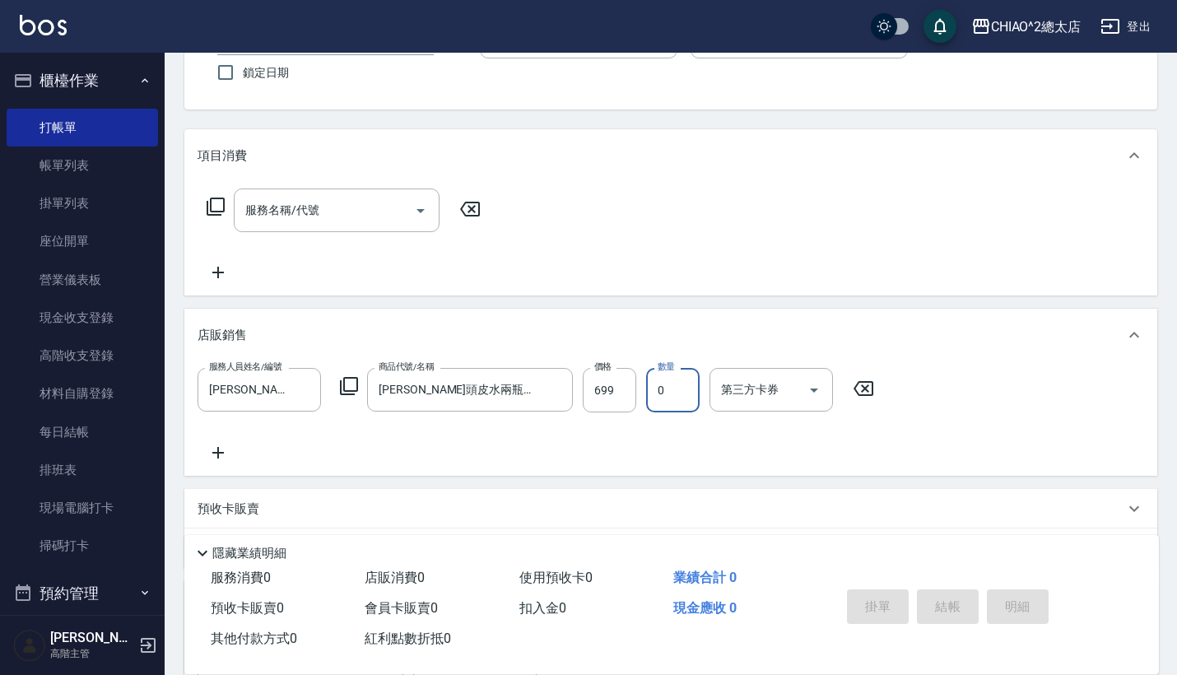
type input "1"
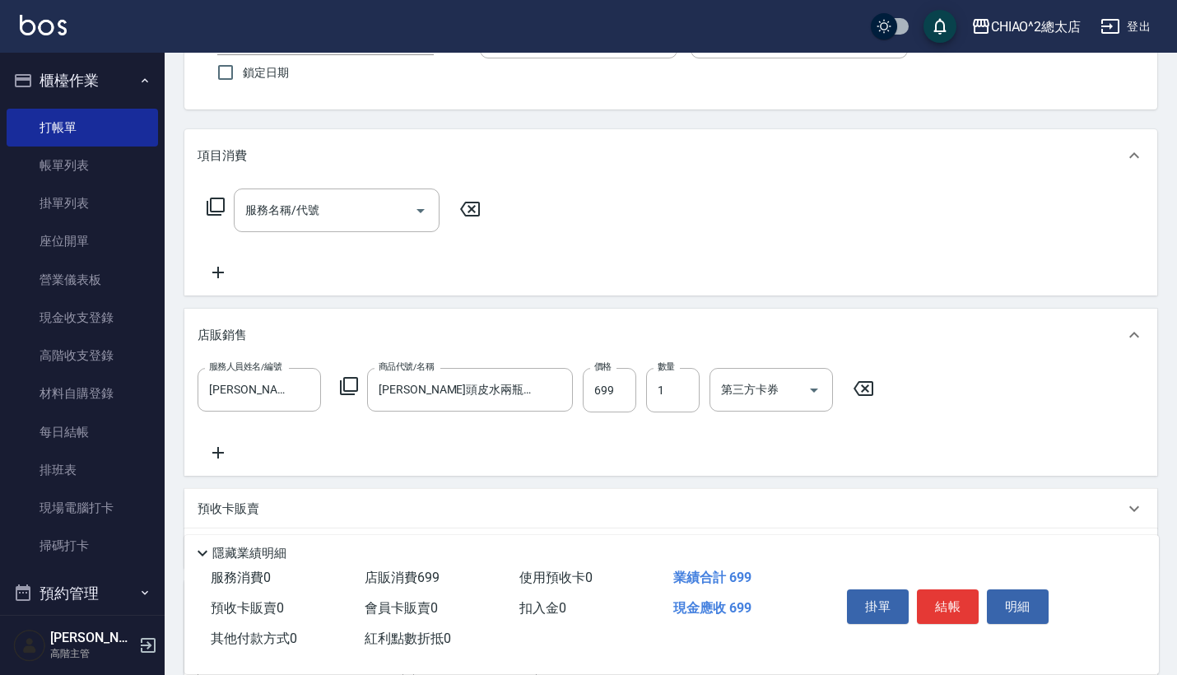
click at [225, 449] on icon at bounding box center [218, 453] width 41 height 20
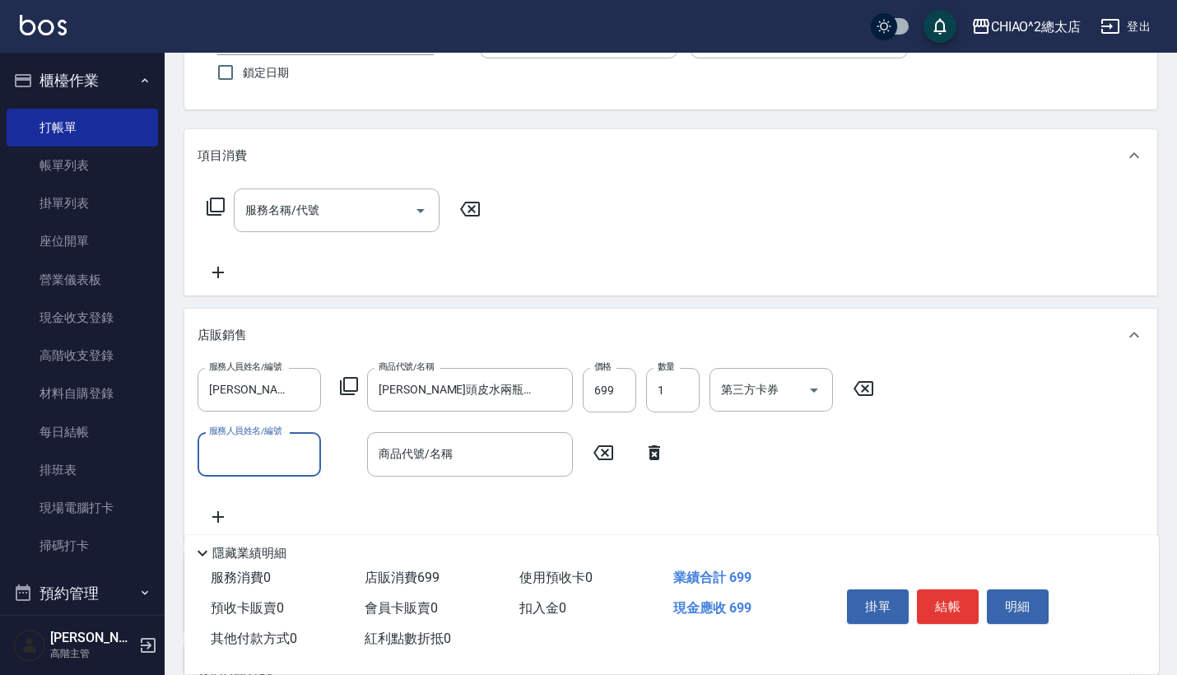
click at [226, 449] on input "服務人員姓名/編號" at bounding box center [259, 454] width 109 height 29
click at [250, 459] on input "服務人員姓名/編號" at bounding box center [259, 454] width 109 height 29
click at [286, 458] on input "服務人員姓名/編號" at bounding box center [259, 454] width 109 height 29
click at [410, 469] on div "商品代號/名稱" at bounding box center [470, 454] width 206 height 44
click at [286, 447] on input "服務人員姓名/編號" at bounding box center [259, 454] width 109 height 29
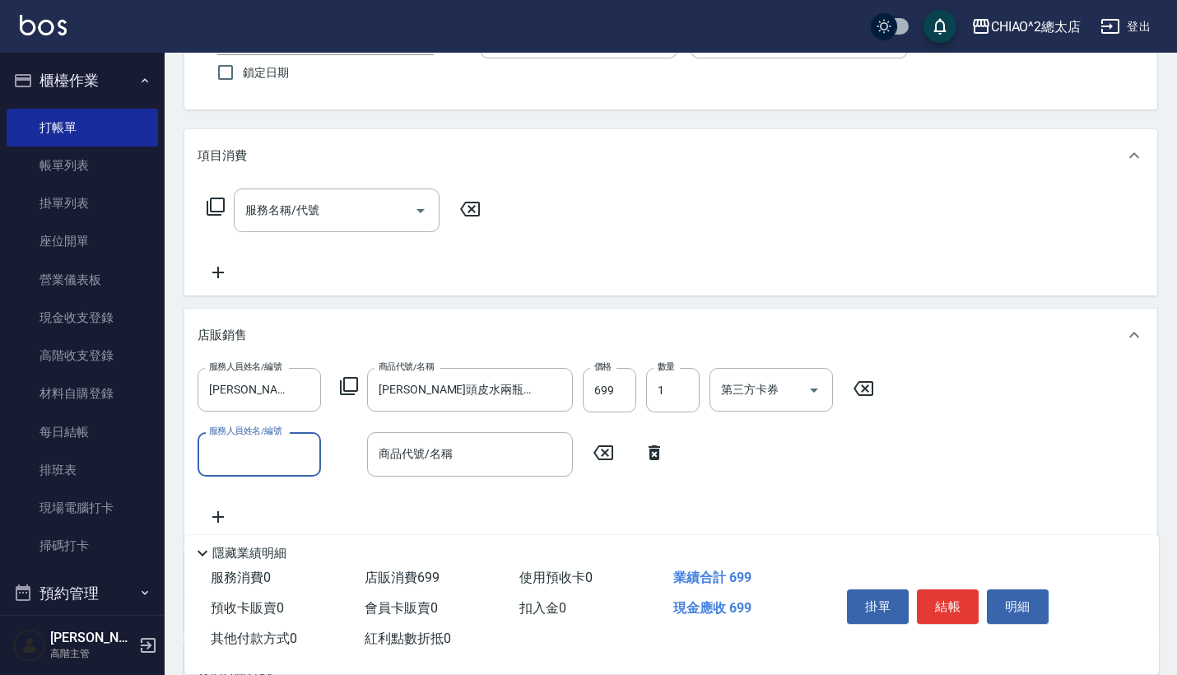
click at [286, 447] on input "服務人員姓名/編號" at bounding box center [259, 454] width 109 height 29
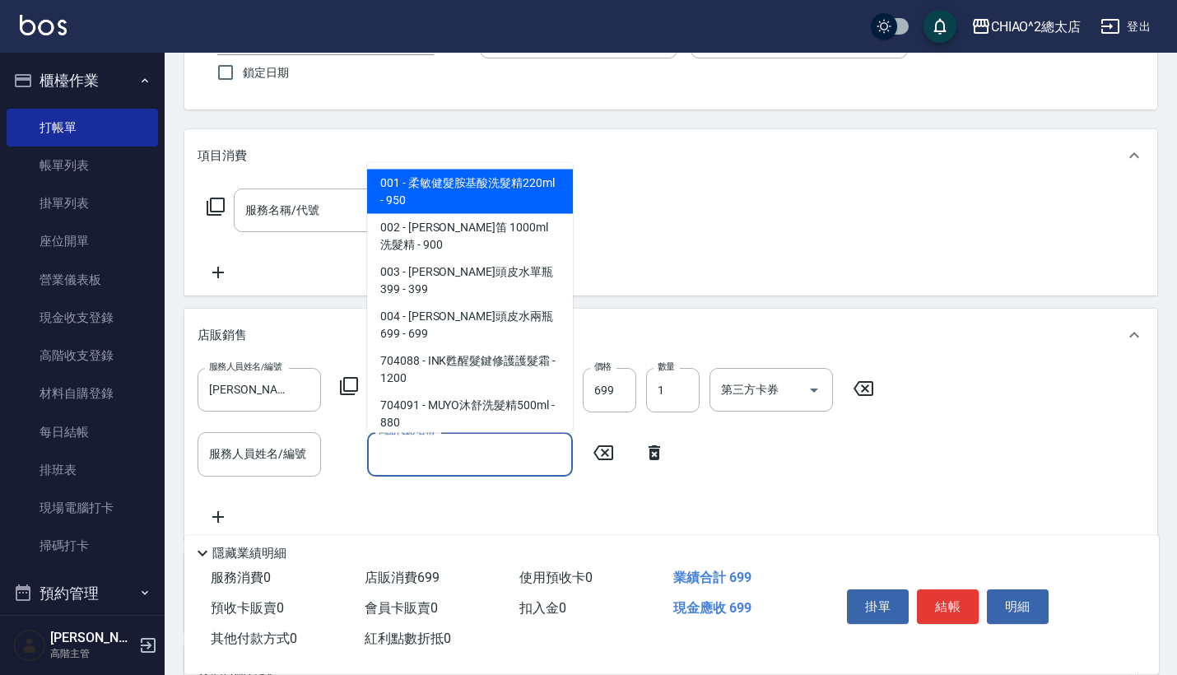
click at [424, 452] on input "商品代號/名稱" at bounding box center [470, 454] width 191 height 29
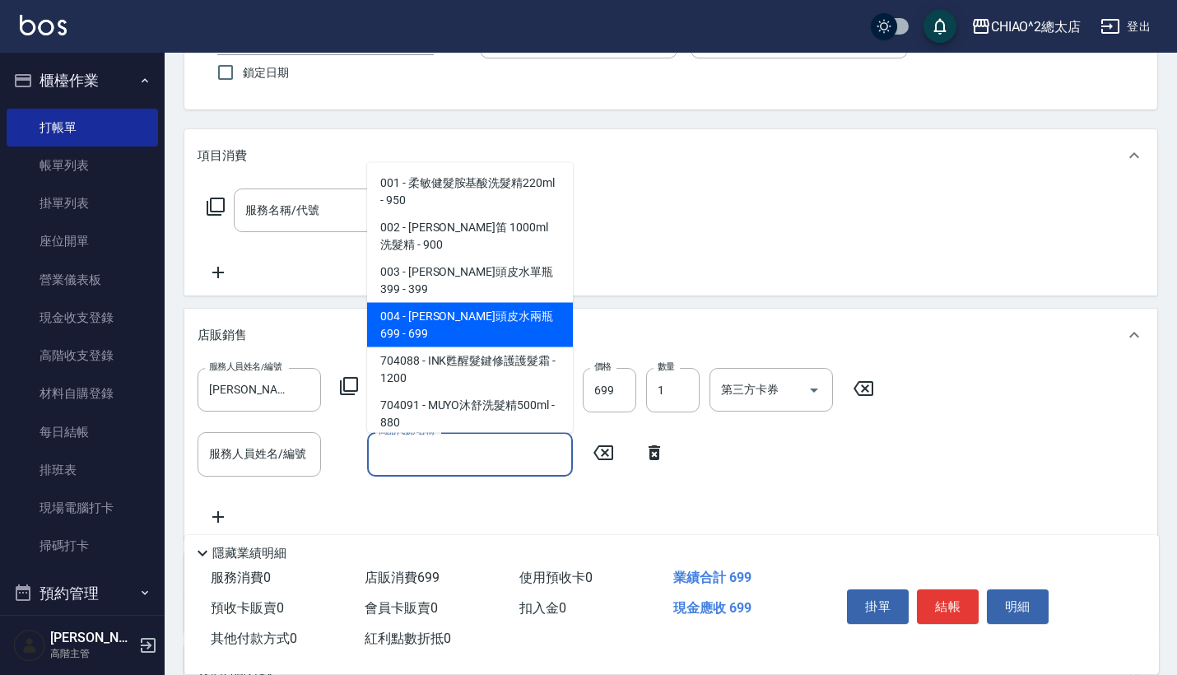
click at [442, 305] on span "004 - [PERSON_NAME]頭皮水兩瓶699 - 699" at bounding box center [470, 325] width 206 height 44
type input "[PERSON_NAME]頭皮水兩瓶699"
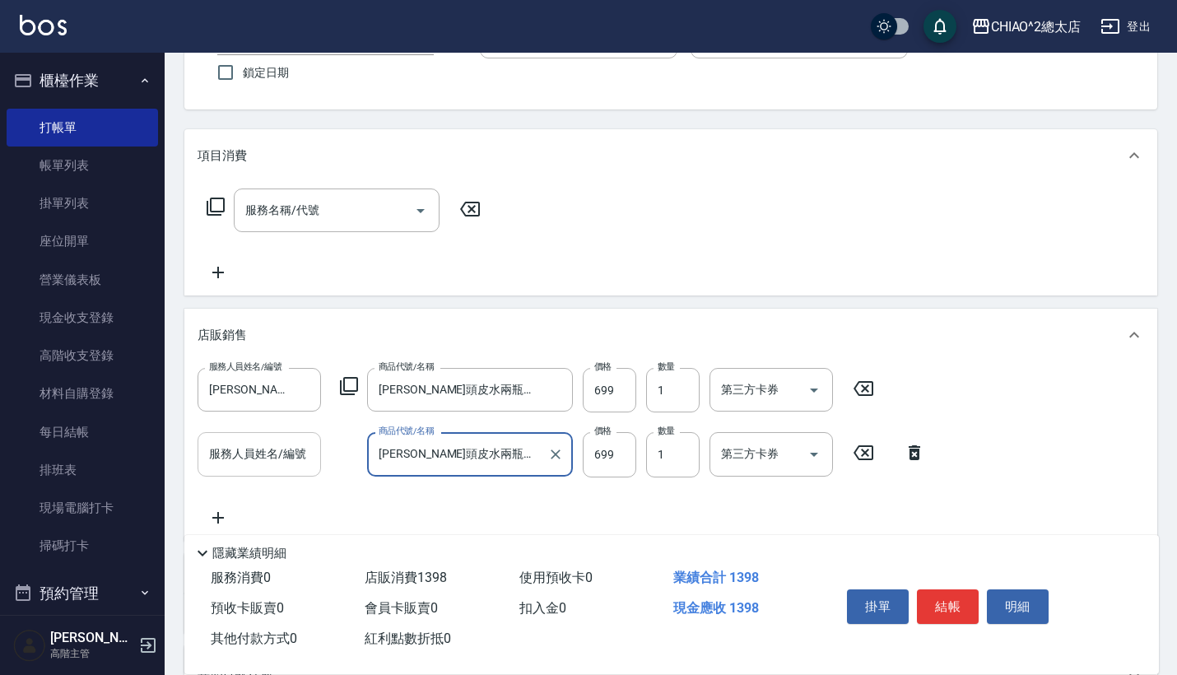
click at [268, 463] on input "服務人員姓名/編號" at bounding box center [259, 454] width 109 height 29
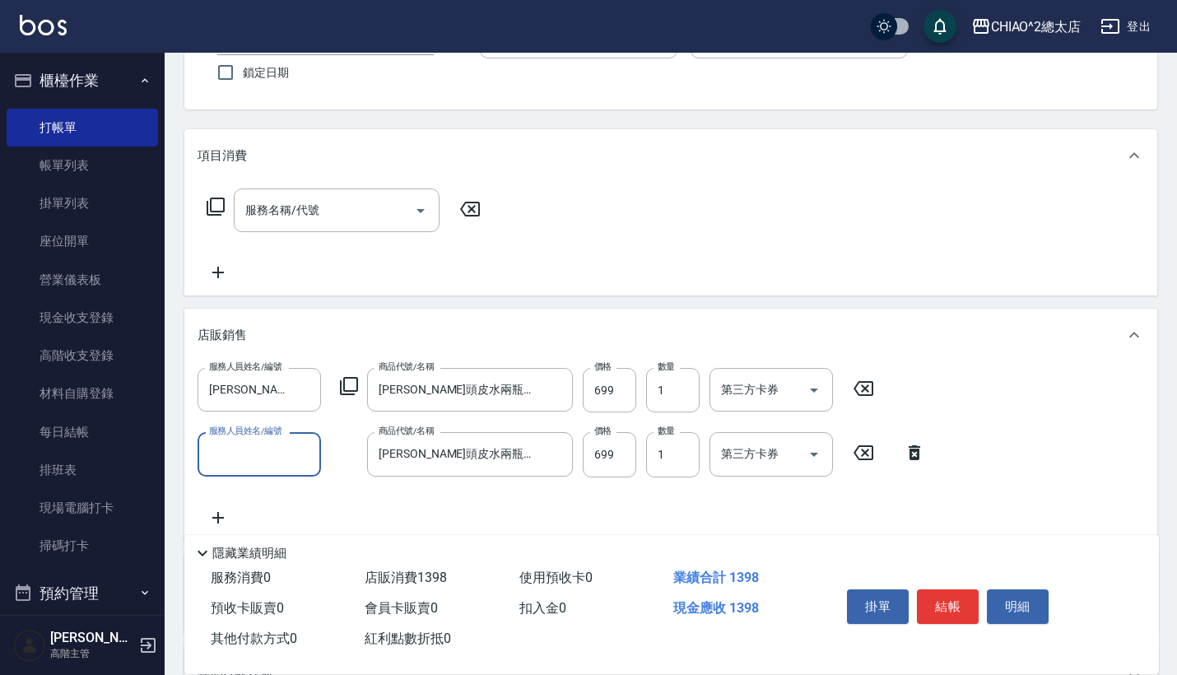
click at [267, 463] on input "服務人員姓名/編號" at bounding box center [259, 454] width 109 height 29
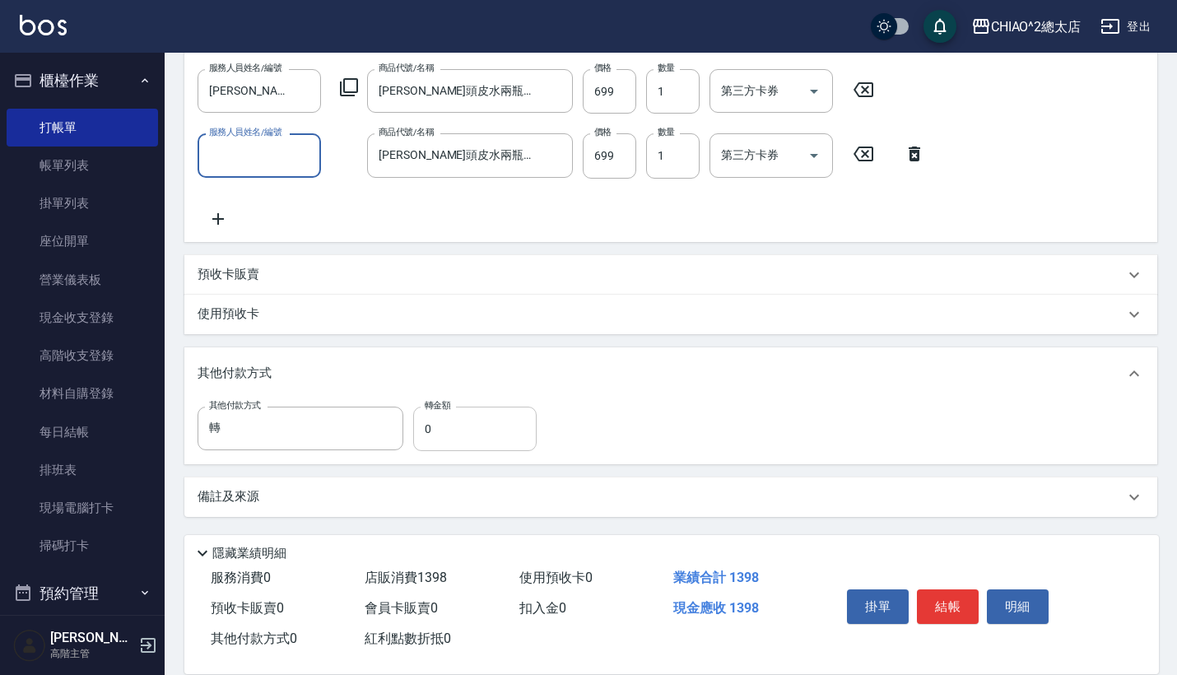
scroll to position [436, 0]
click at [451, 431] on input "0" at bounding box center [474, 429] width 123 height 44
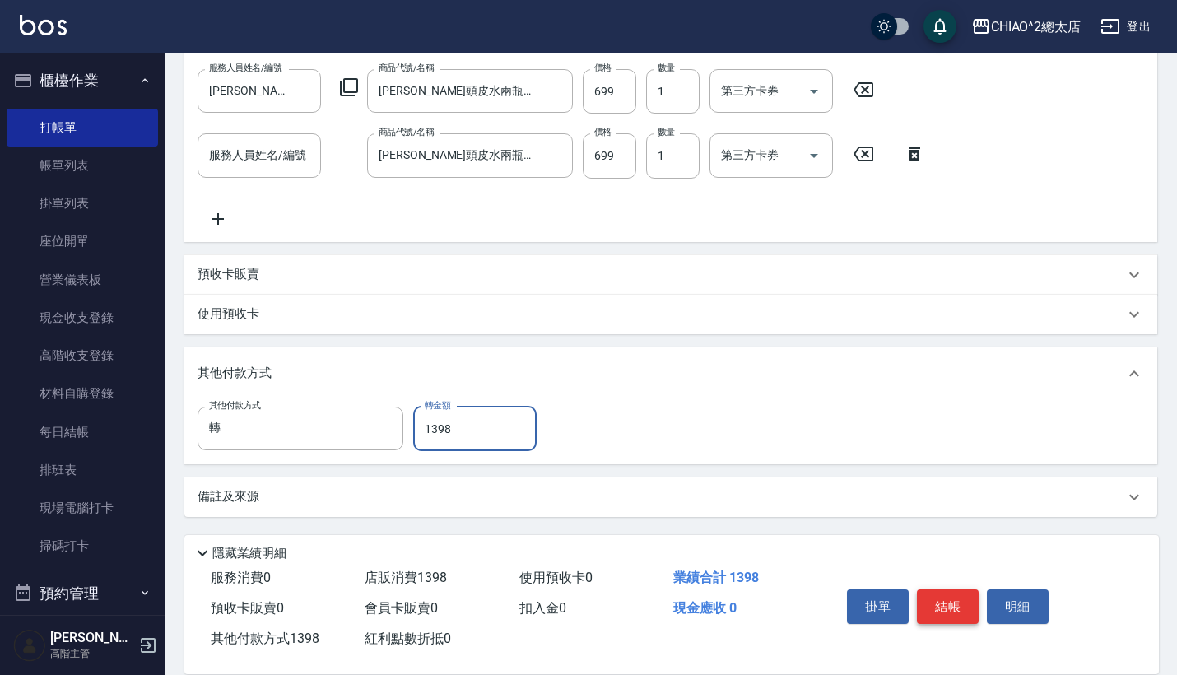
type input "1398"
click at [958, 603] on button "結帳" at bounding box center [948, 606] width 62 height 35
click at [276, 155] on input "服務人員姓名/編號" at bounding box center [259, 155] width 109 height 29
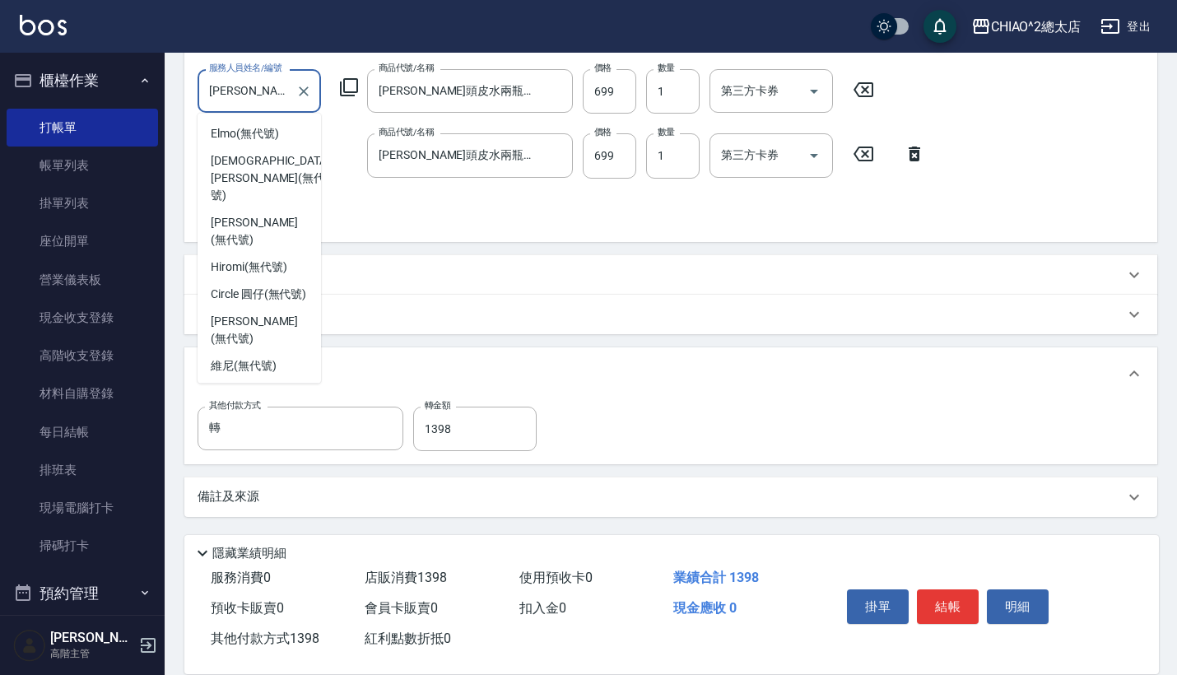
click at [282, 86] on input "[PERSON_NAME](無代號)" at bounding box center [247, 91] width 84 height 29
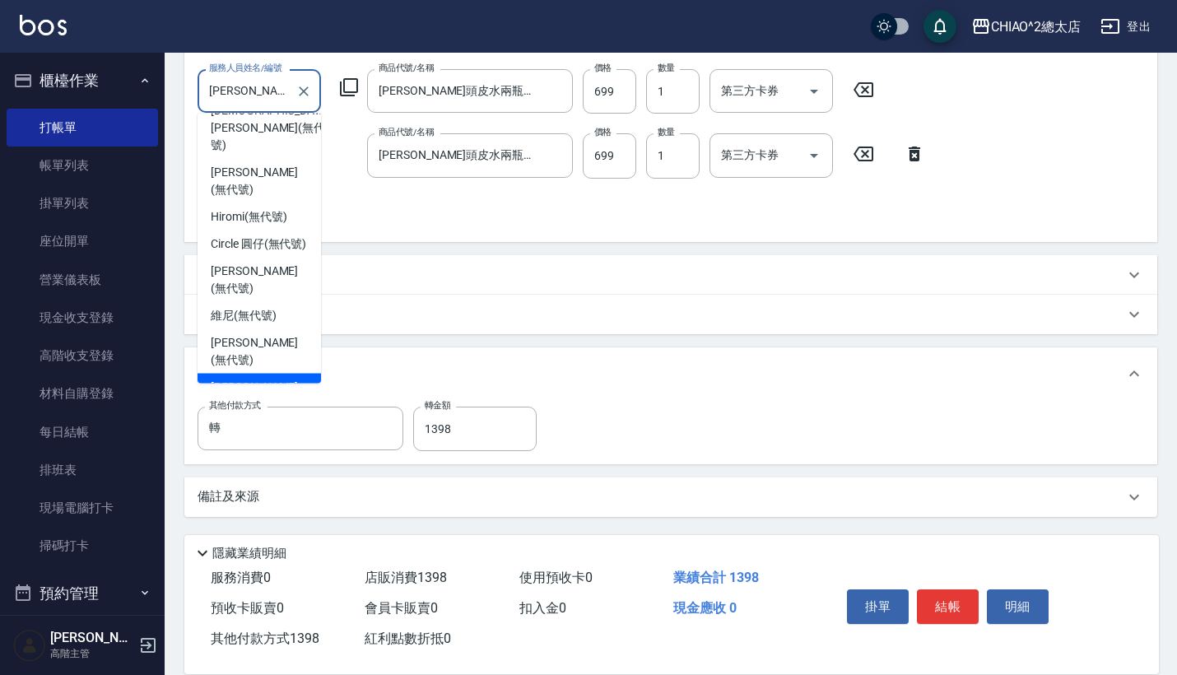
click at [276, 379] on span "[PERSON_NAME] (無代號)" at bounding box center [259, 396] width 97 height 35
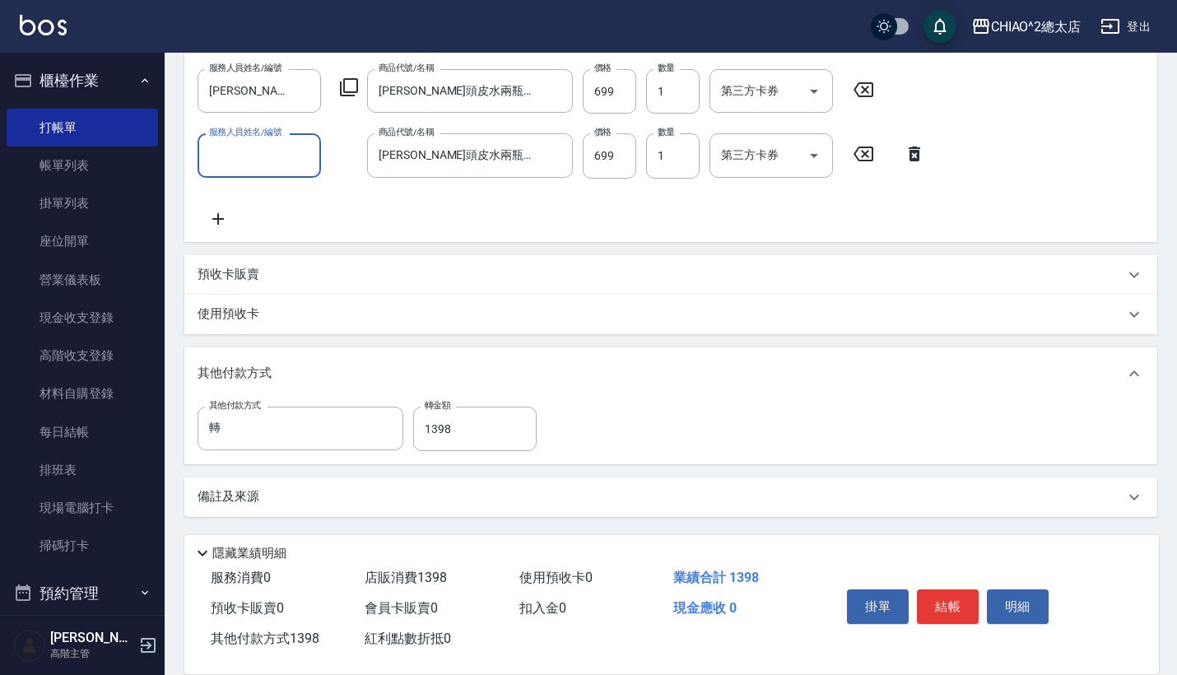
click at [269, 164] on input "服務人員姓名/編號" at bounding box center [259, 155] width 109 height 29
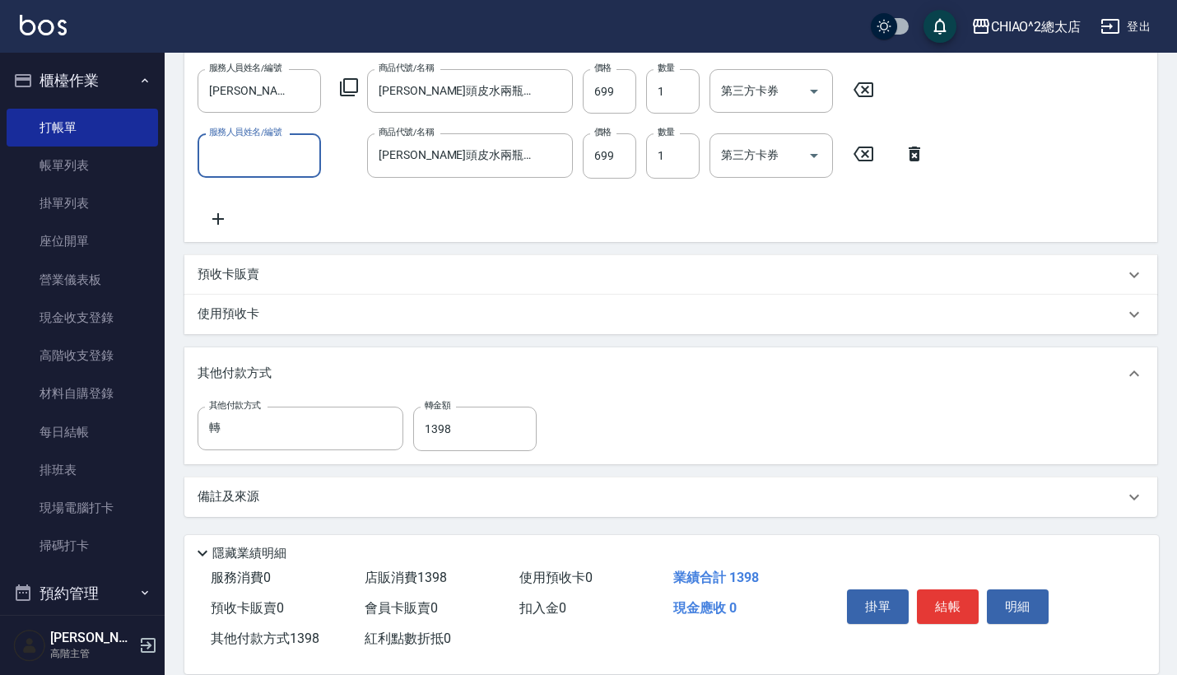
click at [269, 164] on input "服務人員姓名/編號" at bounding box center [259, 155] width 109 height 29
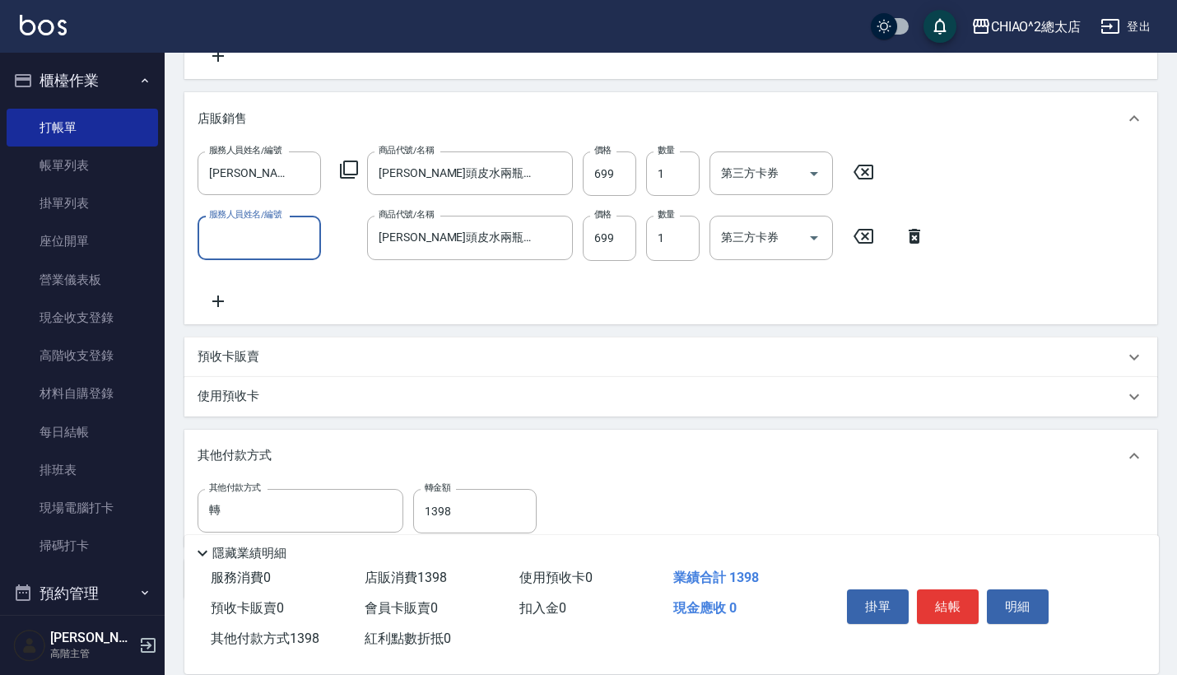
scroll to position [352, 0]
click at [962, 594] on button "結帳" at bounding box center [948, 606] width 62 height 35
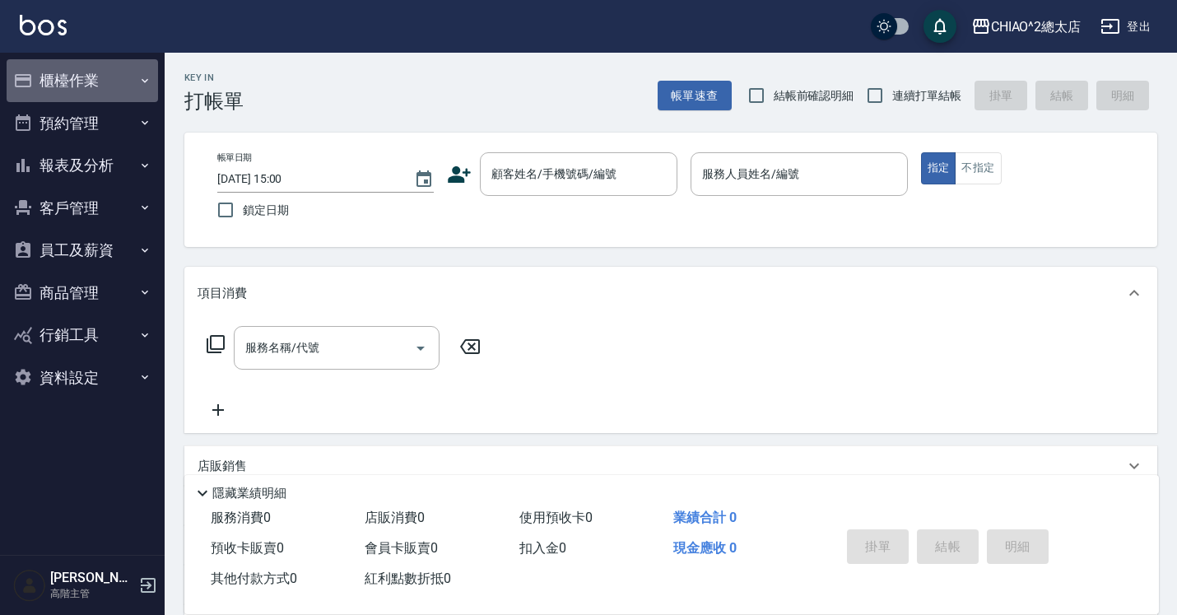
click at [78, 71] on button "櫃檯作業" at bounding box center [82, 80] width 151 height 43
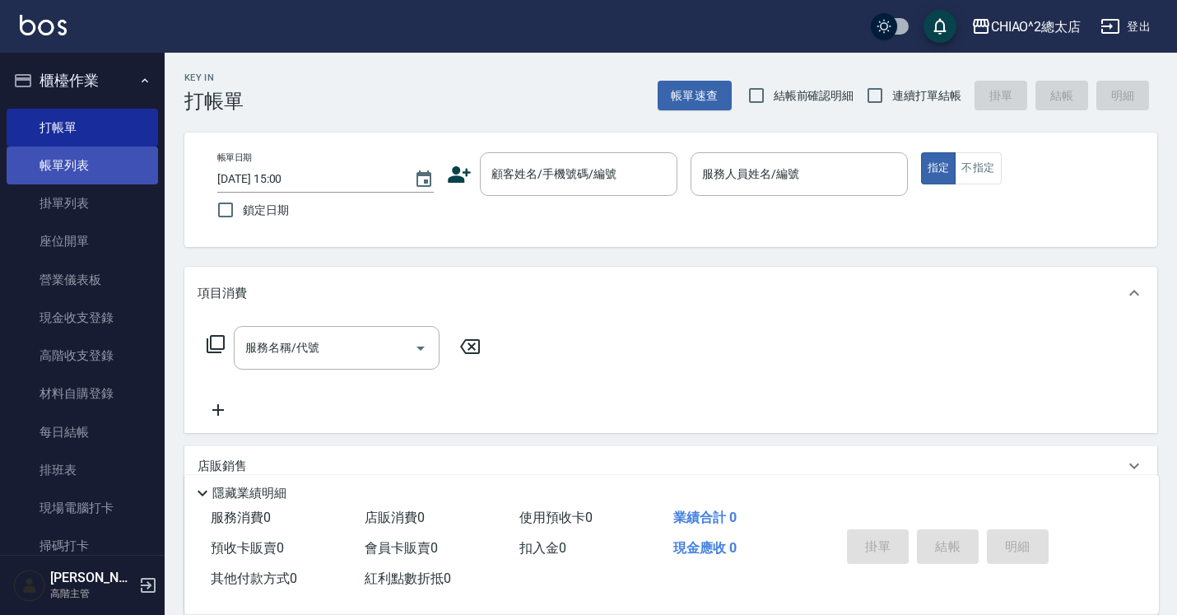
click at [63, 161] on link "帳單列表" at bounding box center [82, 166] width 151 height 38
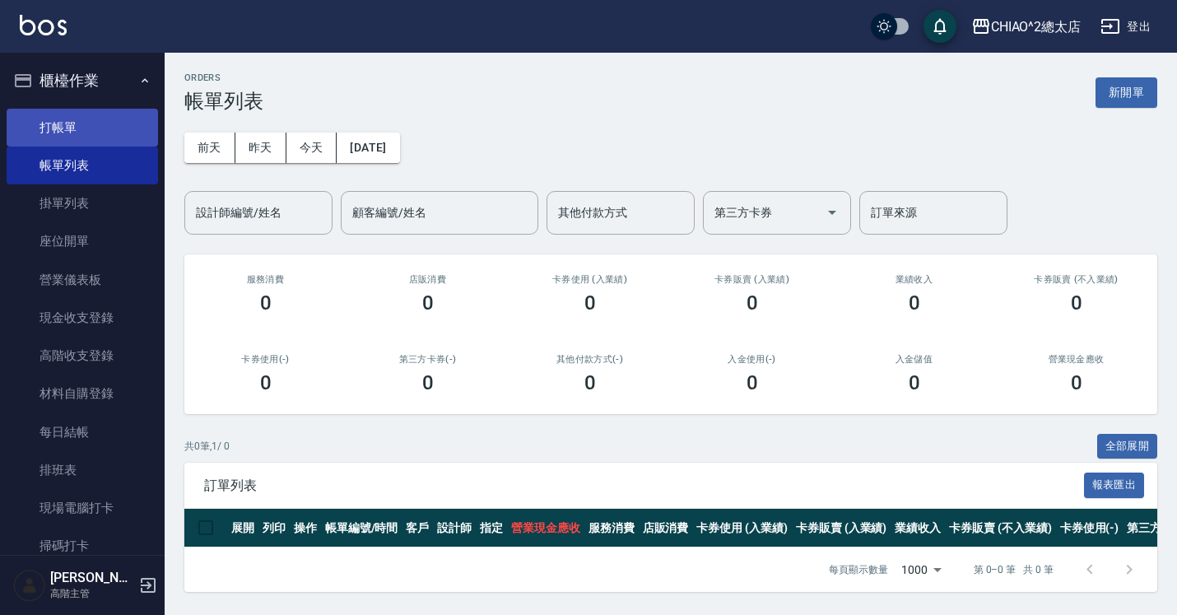
click at [67, 134] on link "打帳單" at bounding box center [82, 128] width 151 height 38
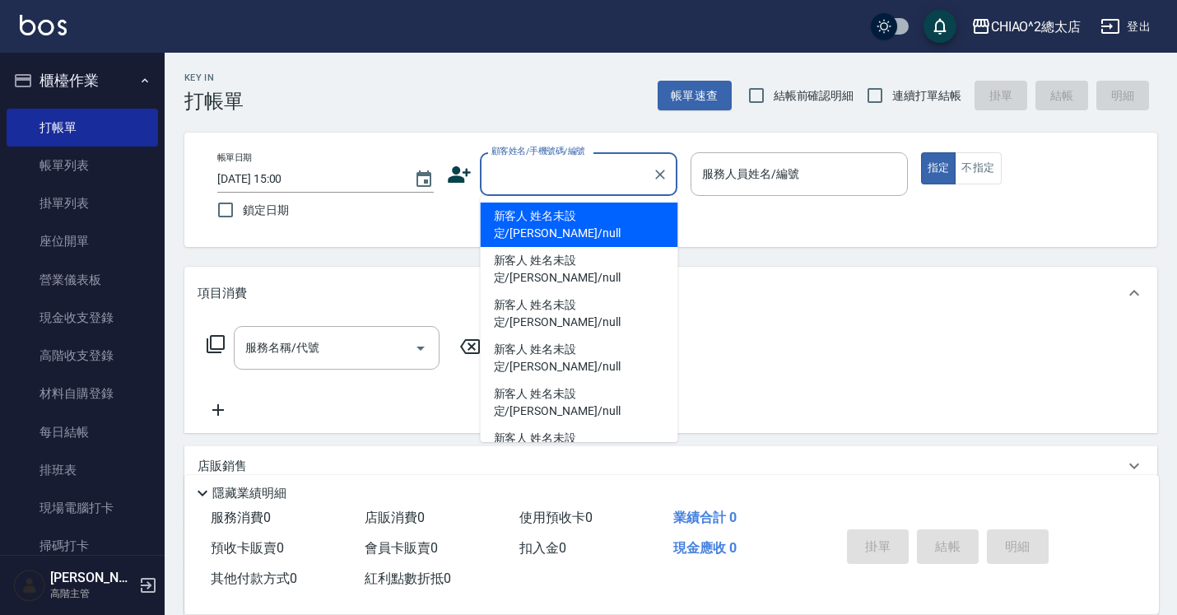
click at [519, 175] on input "顧客姓名/手機號碼/編號" at bounding box center [566, 174] width 158 height 29
type input "u"
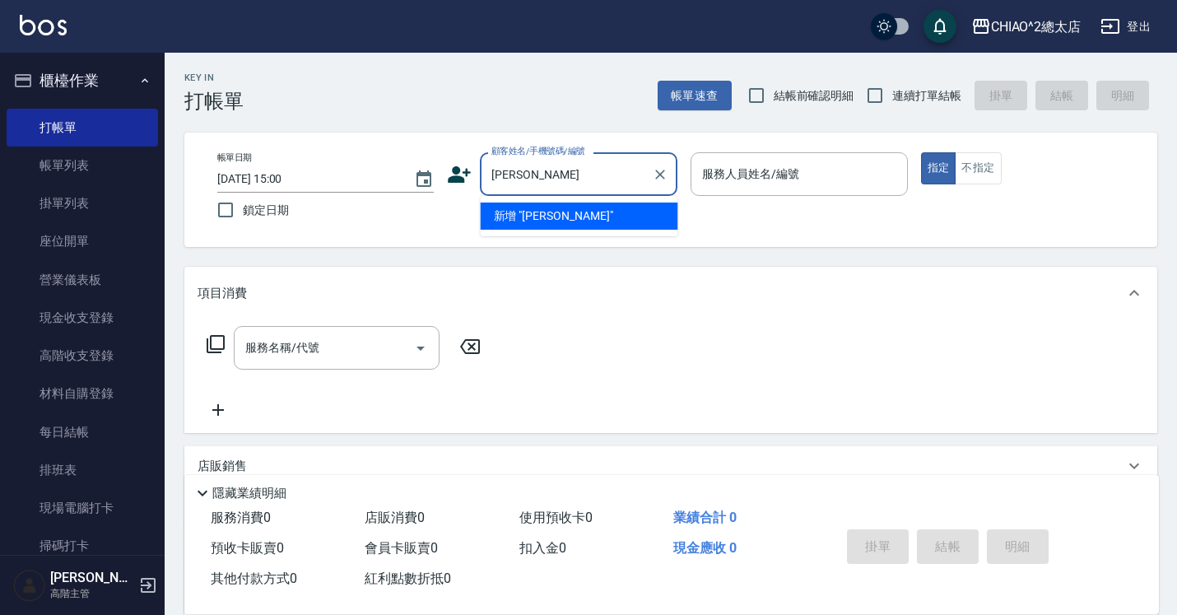
type input "[PERSON_NAME]"
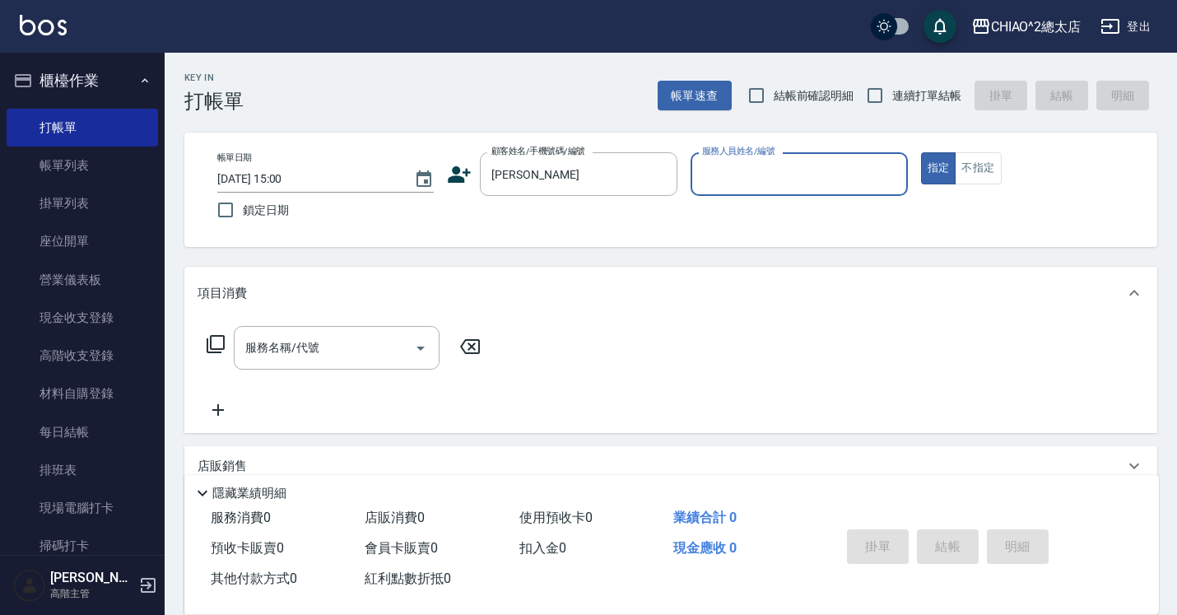
click at [722, 185] on input "服務人員姓名/編號" at bounding box center [799, 174] width 202 height 29
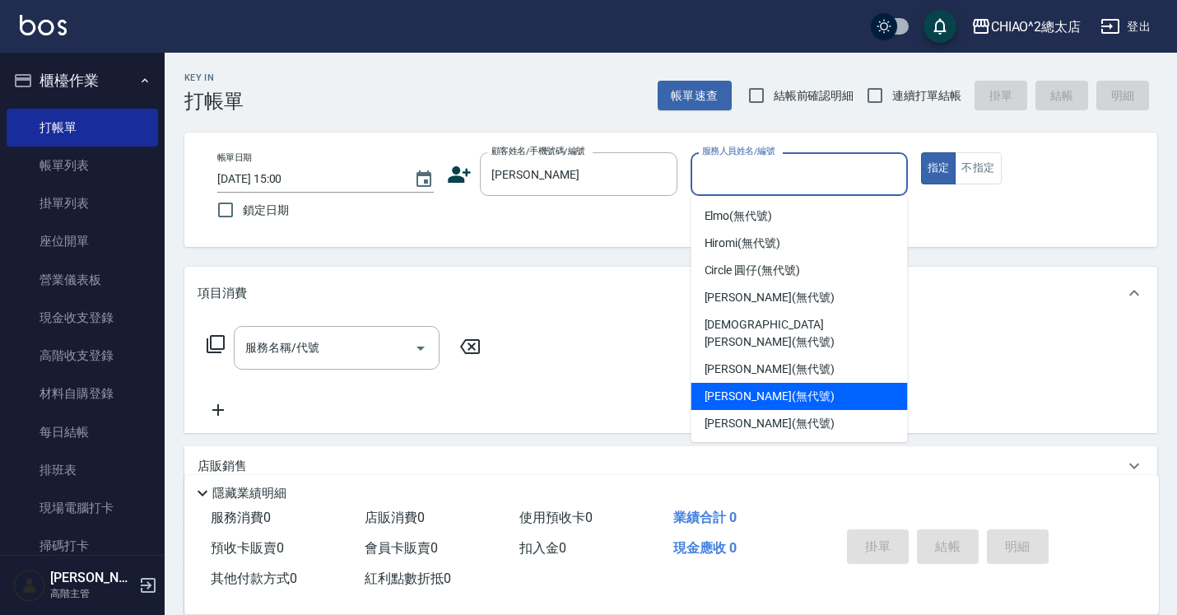
click at [728, 388] on span "[PERSON_NAME] (無代號)" at bounding box center [770, 396] width 130 height 17
type input "[PERSON_NAME](無代號)"
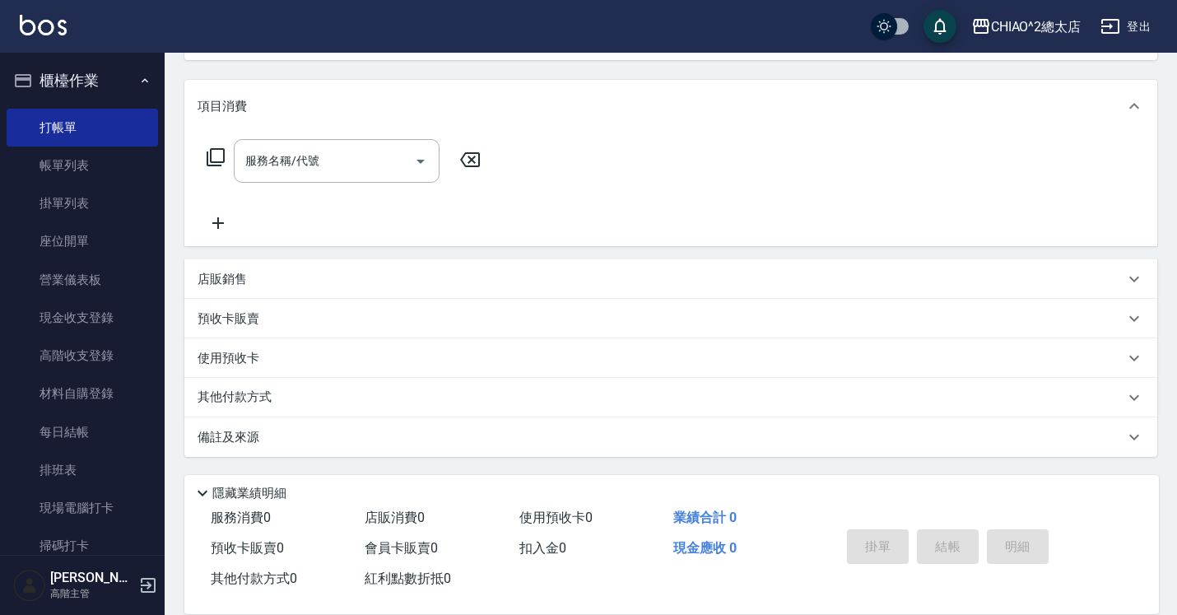
scroll to position [187, 0]
click at [403, 282] on div "店販銷售" at bounding box center [661, 279] width 927 height 17
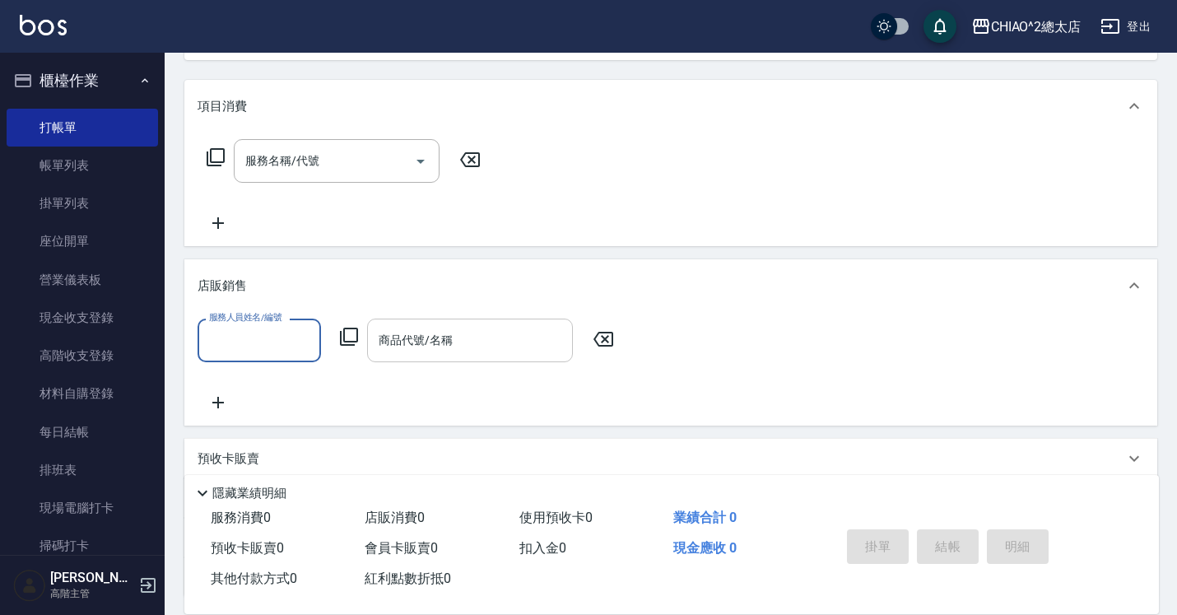
scroll to position [0, 0]
click at [263, 339] on input "服務人員姓名/編號" at bounding box center [259, 340] width 109 height 29
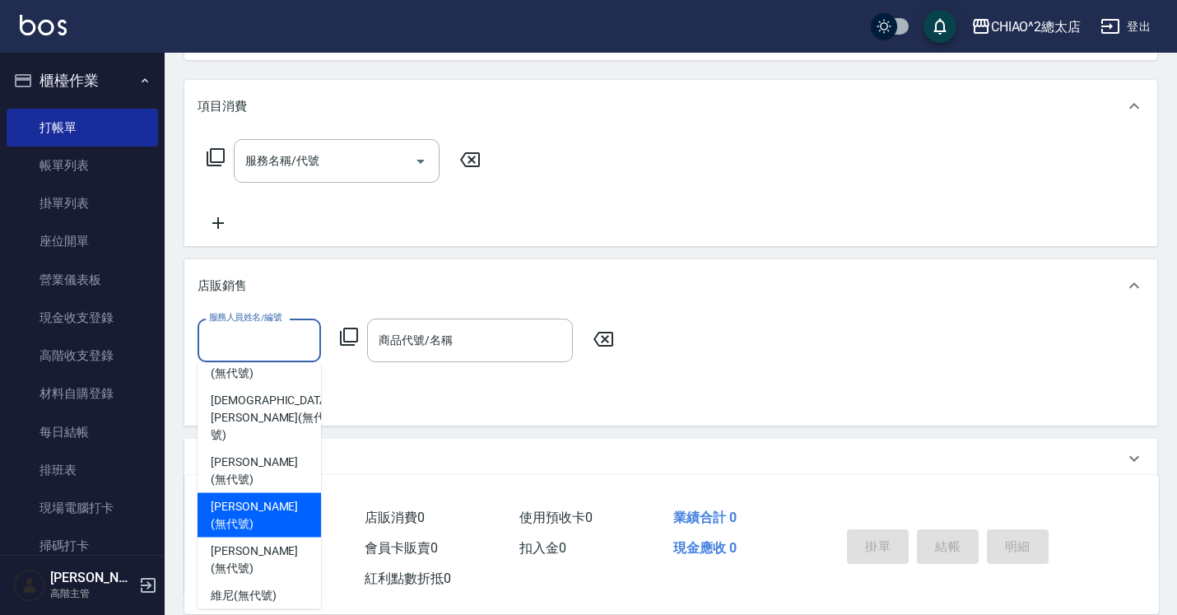
scroll to position [108, 0]
click at [264, 499] on span "[PERSON_NAME] (無代號)" at bounding box center [259, 516] width 97 height 35
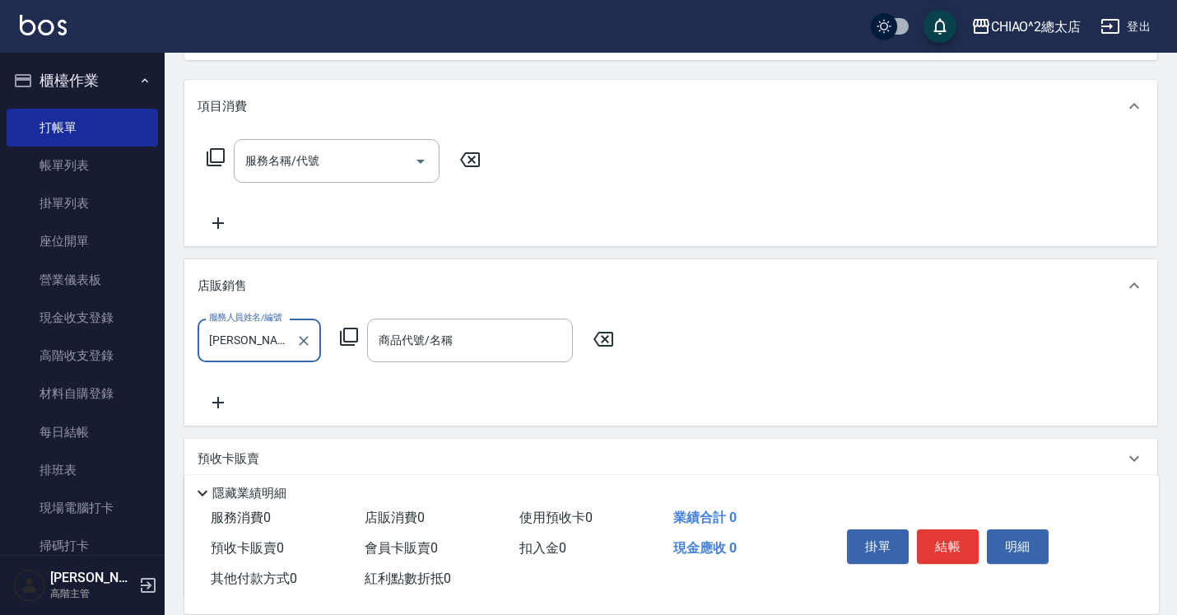
type input "[PERSON_NAME](無代號)"
click at [430, 352] on input "商品代號/名稱" at bounding box center [470, 340] width 191 height 29
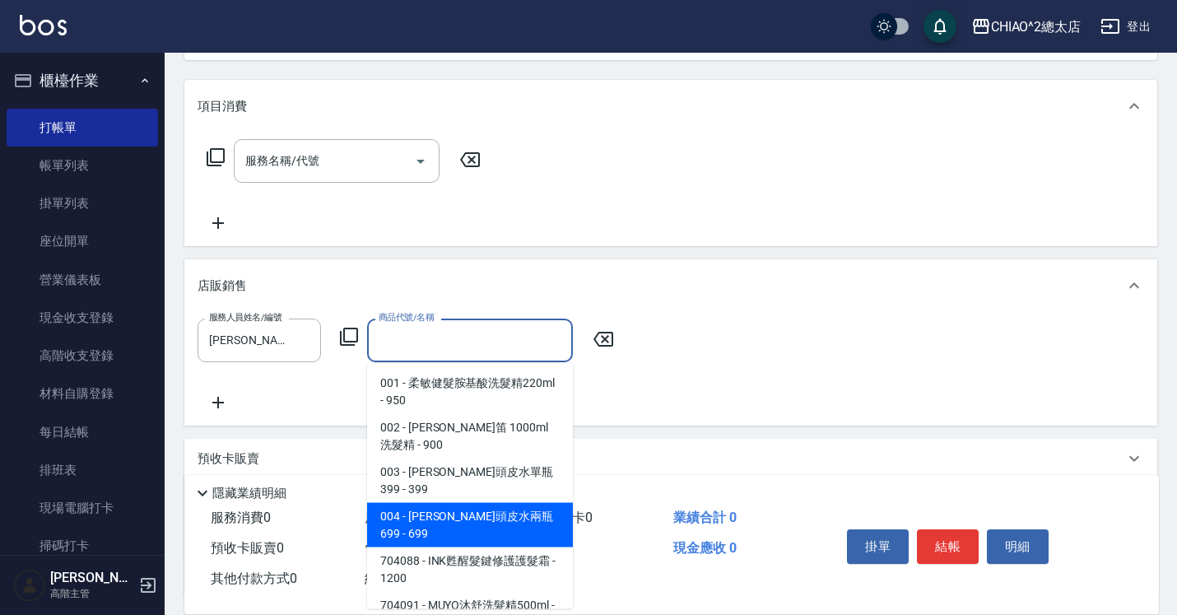
click at [477, 506] on span "004 - [PERSON_NAME]頭皮水兩瓶699 - 699" at bounding box center [470, 525] width 206 height 44
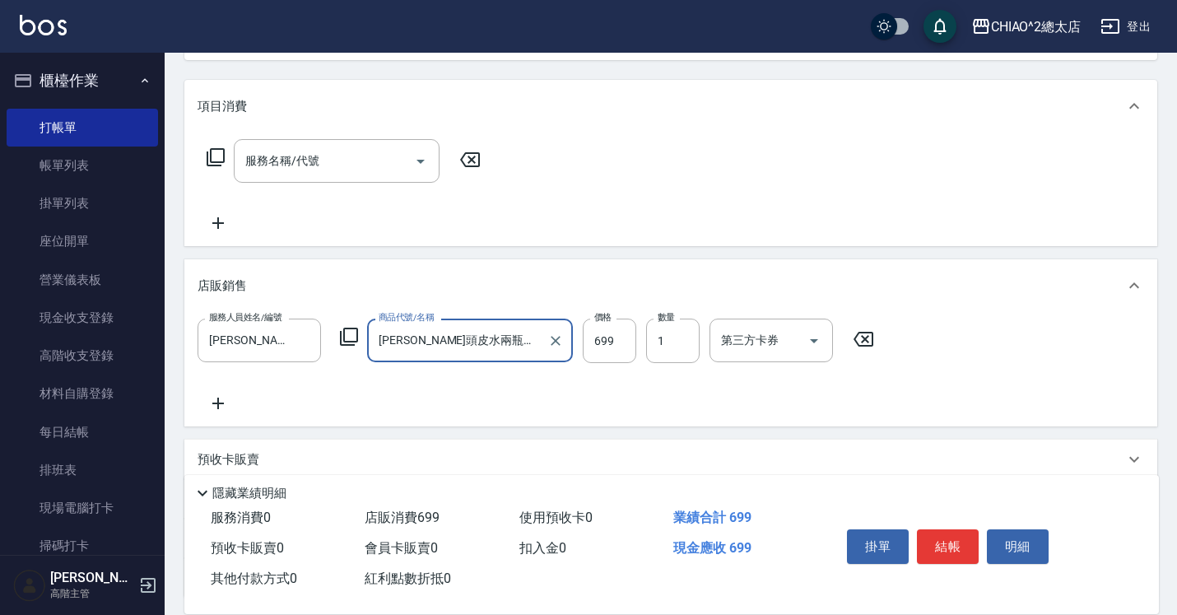
type input "[PERSON_NAME]頭皮水兩瓶699"
click at [212, 406] on icon at bounding box center [218, 403] width 41 height 20
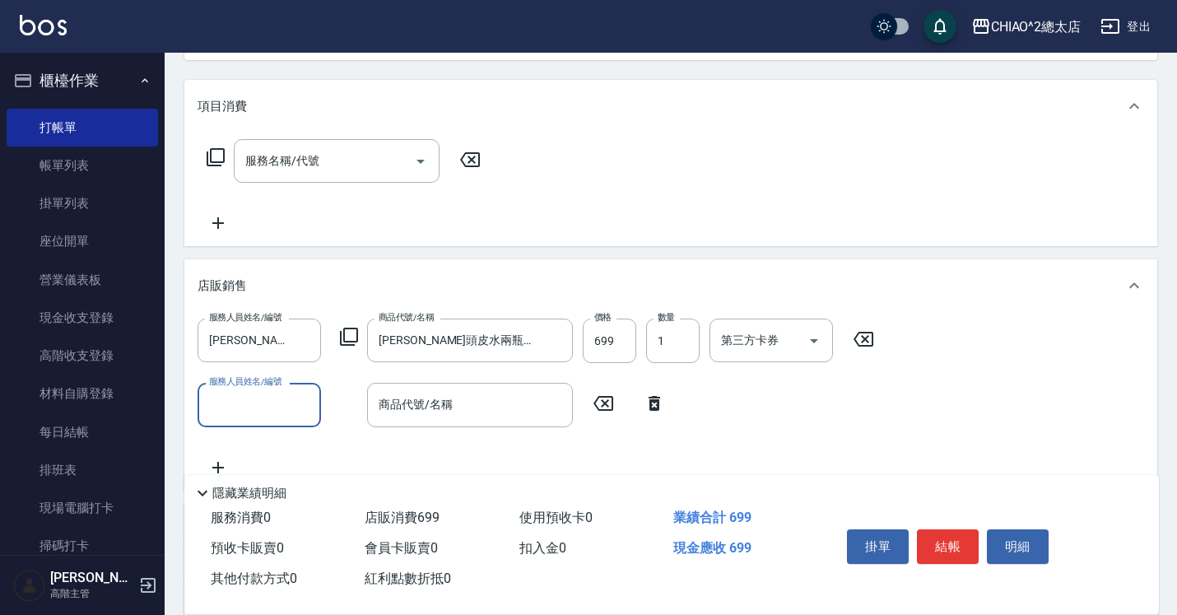
click at [240, 408] on input "服務人員姓名/編號" at bounding box center [259, 404] width 109 height 29
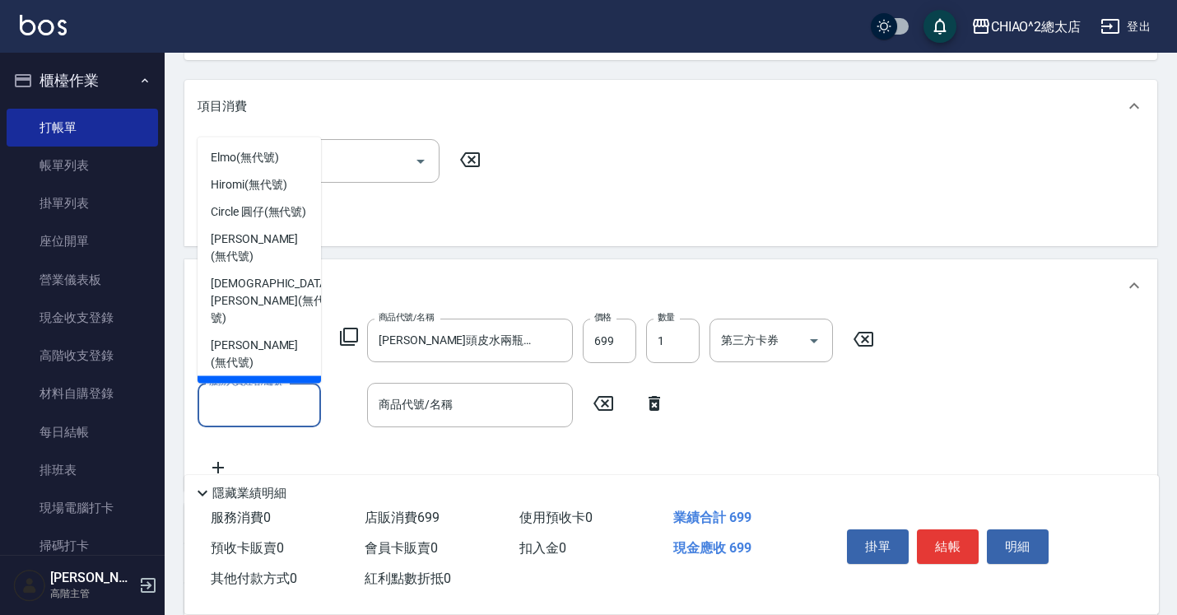
click at [281, 381] on span "[PERSON_NAME] (無代號)" at bounding box center [259, 398] width 97 height 35
type input "[PERSON_NAME](無代號)"
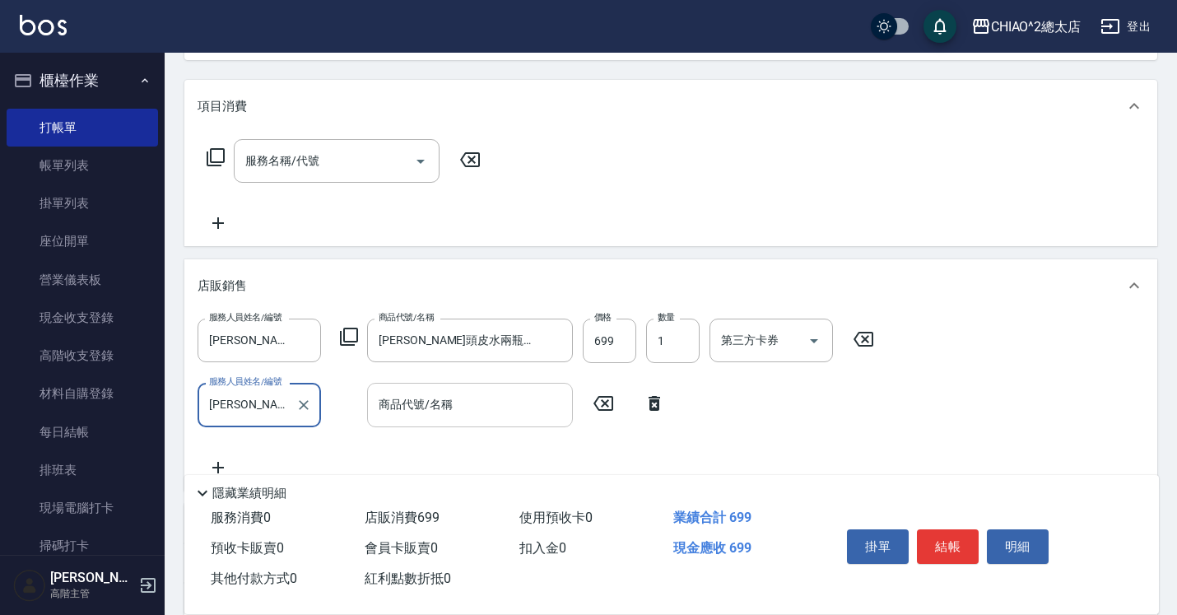
click at [452, 422] on div "商品代號/名稱" at bounding box center [470, 405] width 206 height 44
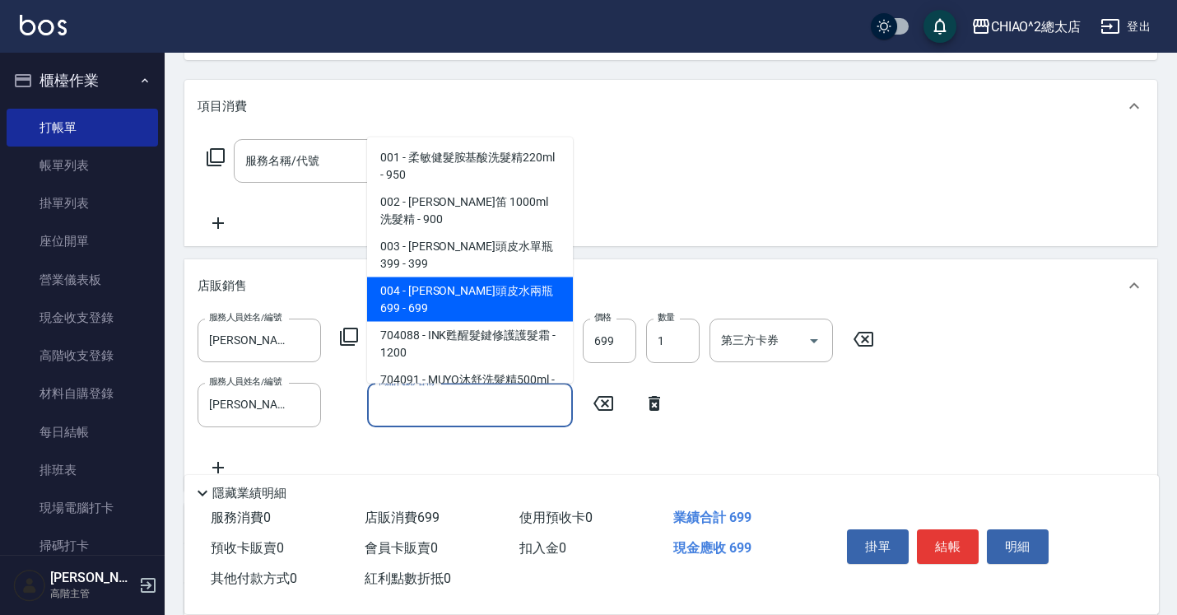
click at [475, 277] on span "004 - [PERSON_NAME]頭皮水兩瓶699 - 699" at bounding box center [470, 299] width 206 height 44
type input "[PERSON_NAME]頭皮水兩瓶699"
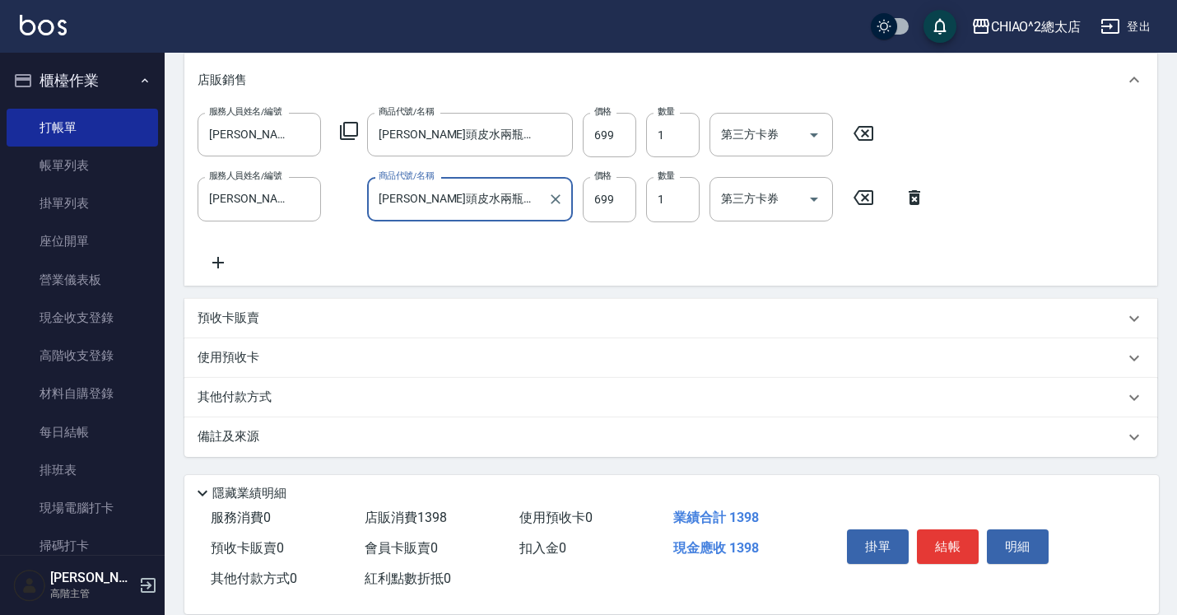
scroll to position [393, 0]
click at [405, 390] on div "其他付款方式" at bounding box center [661, 398] width 927 height 18
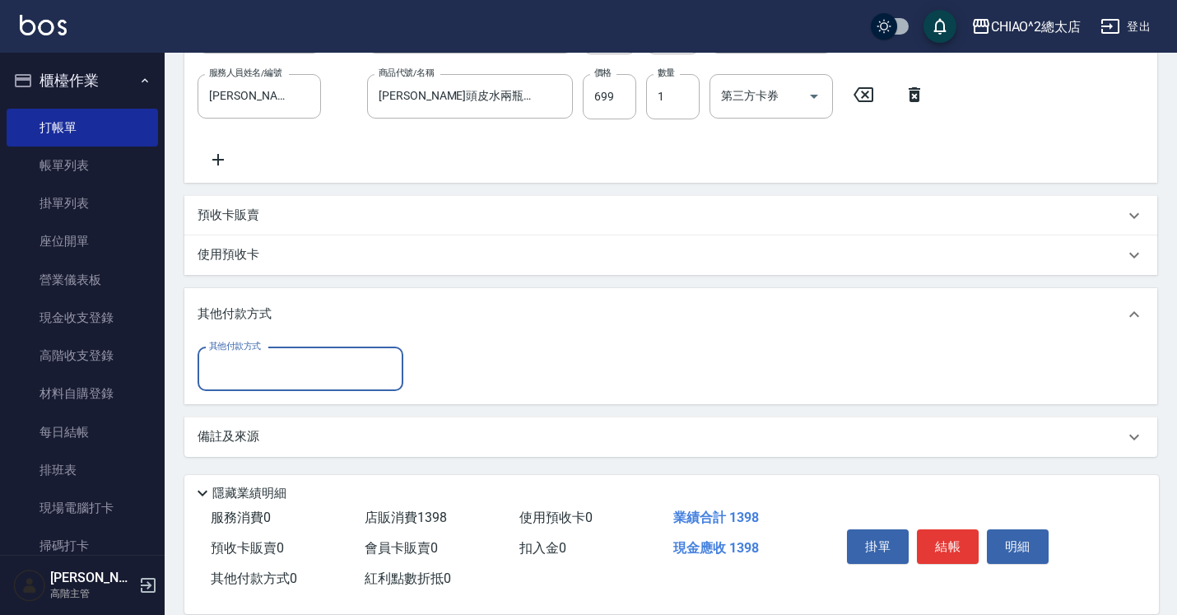
scroll to position [496, 0]
click at [358, 365] on input "其他付款方式" at bounding box center [300, 369] width 191 height 29
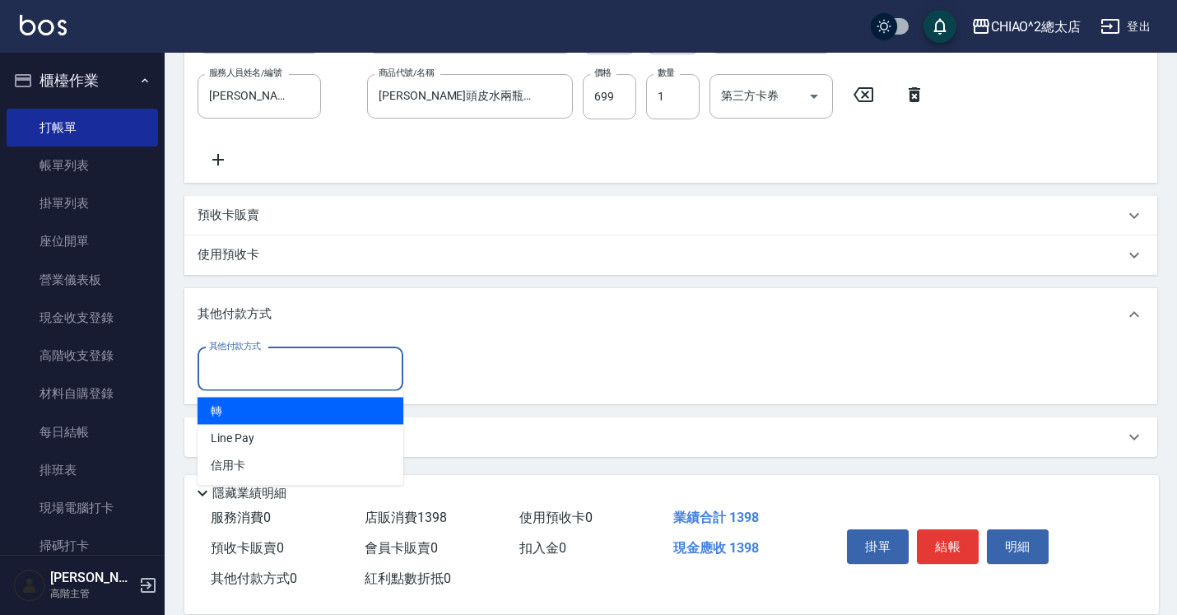
click at [311, 416] on span "轉" at bounding box center [301, 411] width 206 height 27
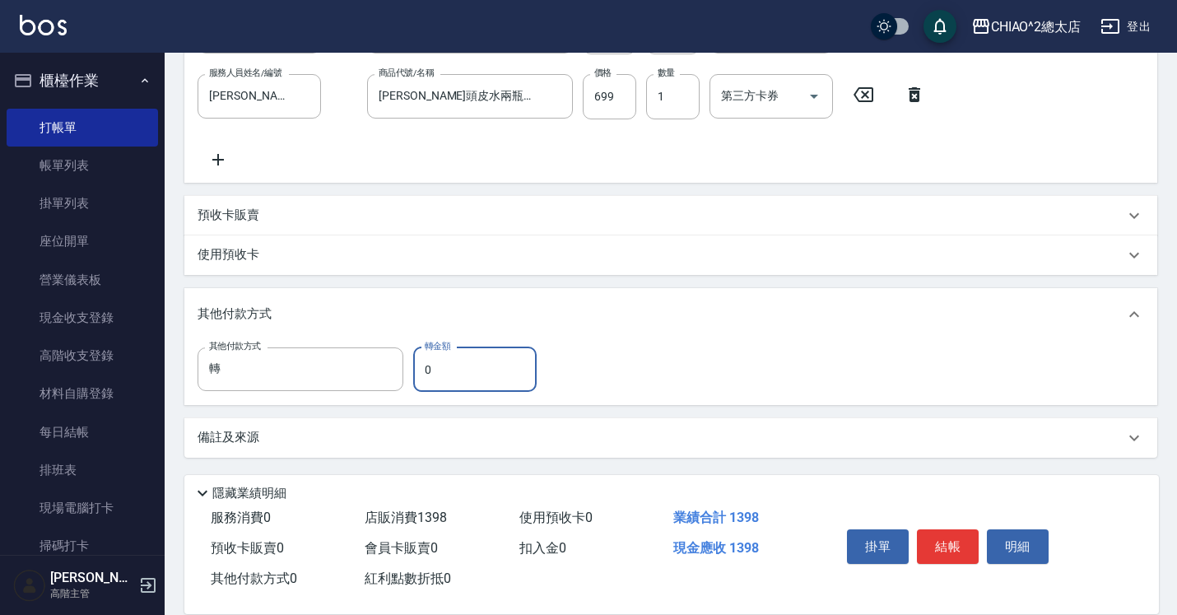
type input "轉"
click at [455, 356] on input "0" at bounding box center [474, 369] width 123 height 44
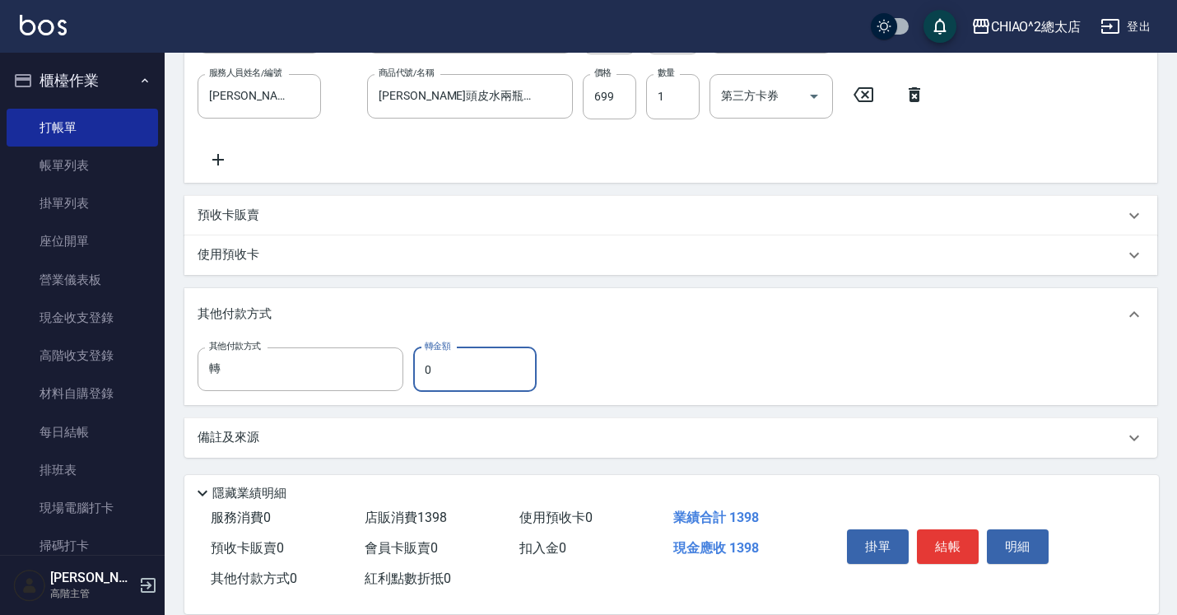
click at [455, 356] on input "0" at bounding box center [474, 369] width 123 height 44
click at [490, 375] on input "0" at bounding box center [474, 369] width 123 height 44
type input "1398"
click at [962, 548] on button "結帳" at bounding box center [948, 546] width 62 height 35
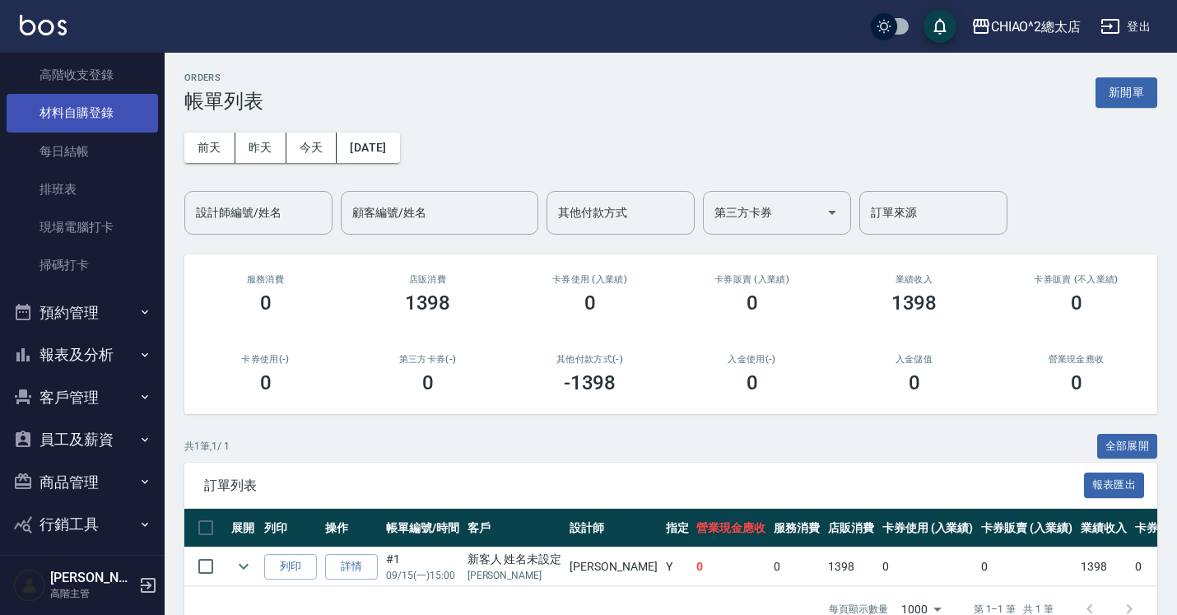
scroll to position [300, 0]
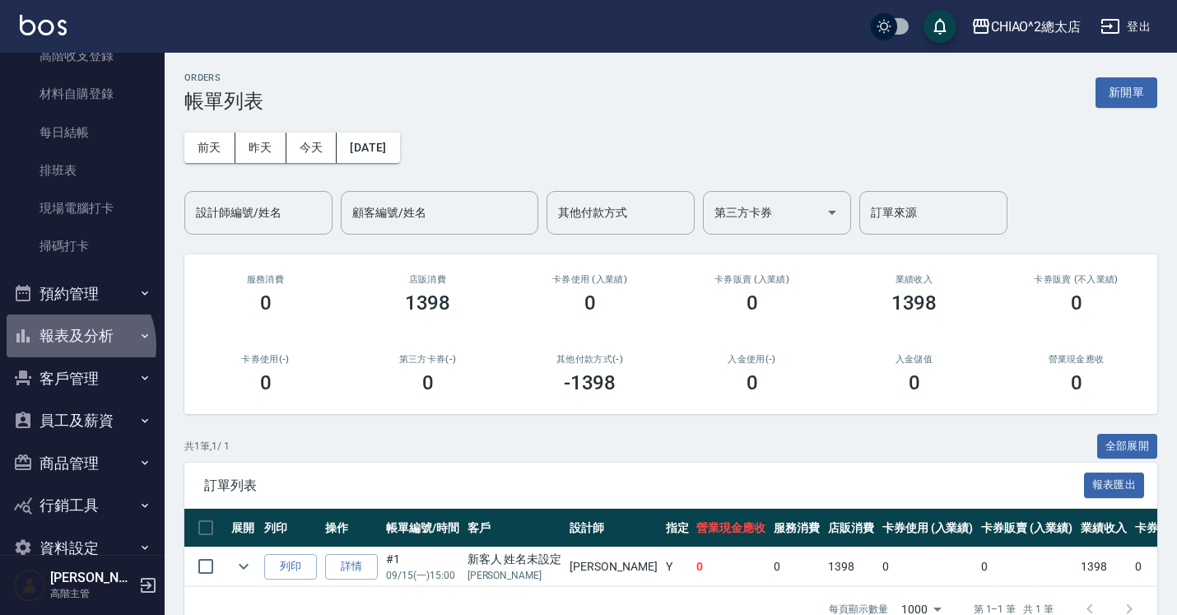
click at [72, 342] on button "報表及分析" at bounding box center [82, 335] width 151 height 43
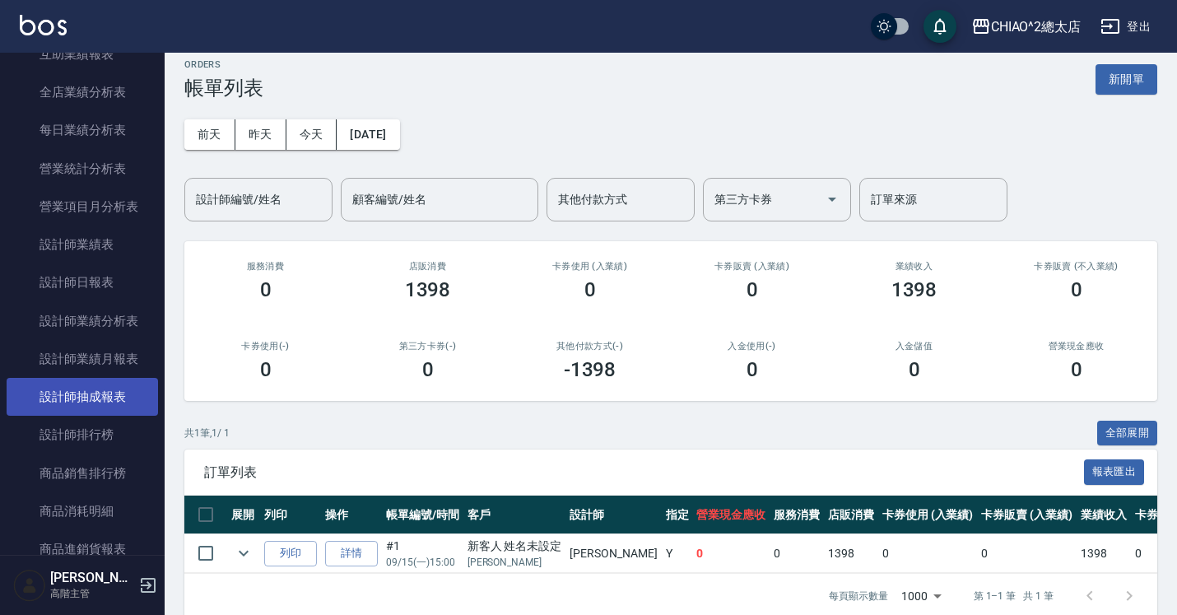
scroll to position [981, 0]
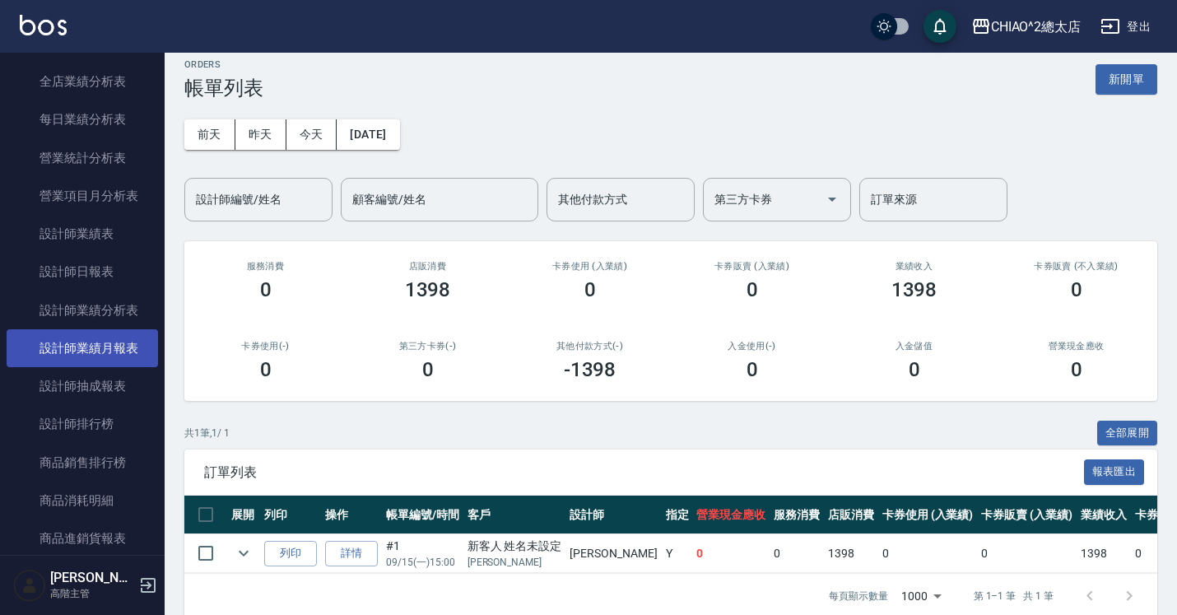
click at [98, 356] on link "設計師業績月報表" at bounding box center [82, 348] width 151 height 38
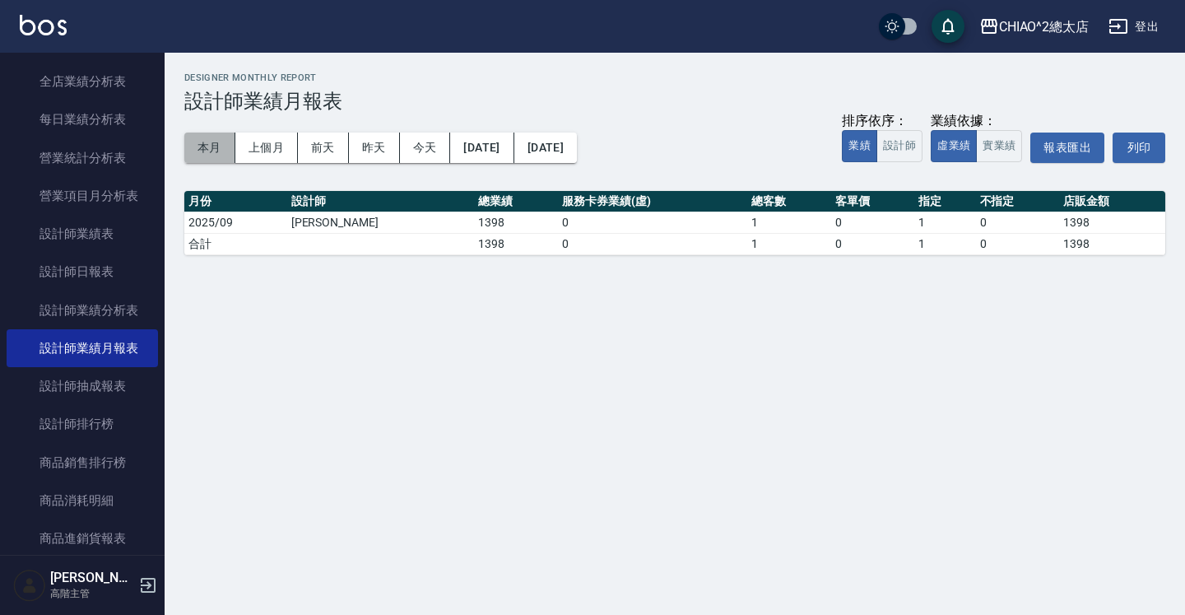
click at [212, 140] on button "本月" at bounding box center [209, 148] width 51 height 30
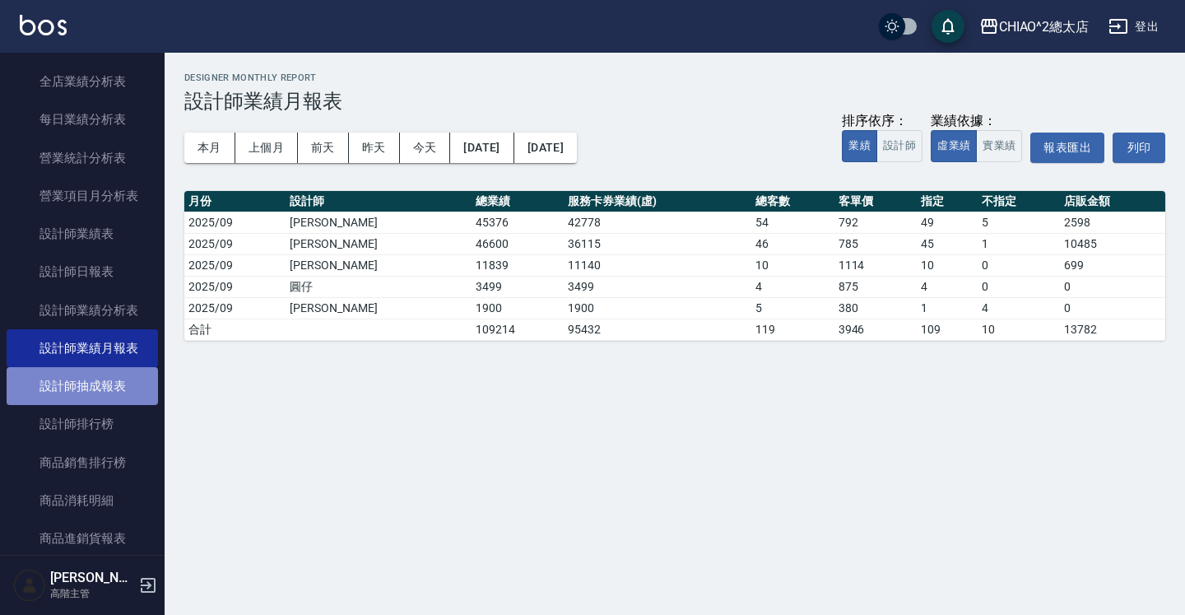
click at [108, 372] on link "設計師抽成報表" at bounding box center [82, 386] width 151 height 38
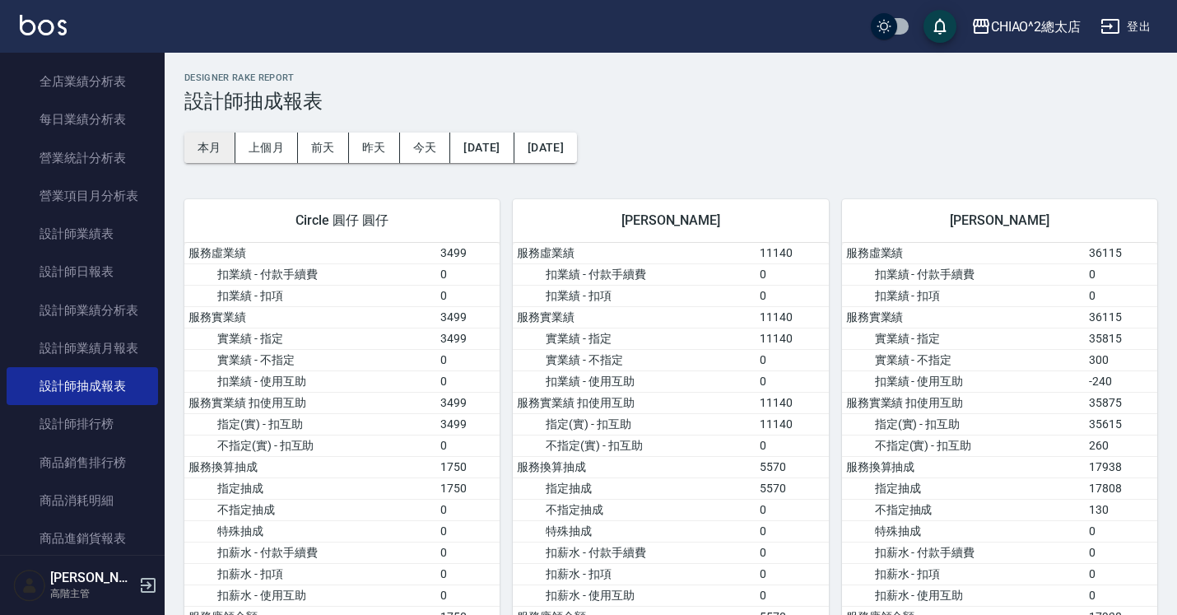
click at [198, 140] on button "本月" at bounding box center [209, 148] width 51 height 30
